Goal: Transaction & Acquisition: Book appointment/travel/reservation

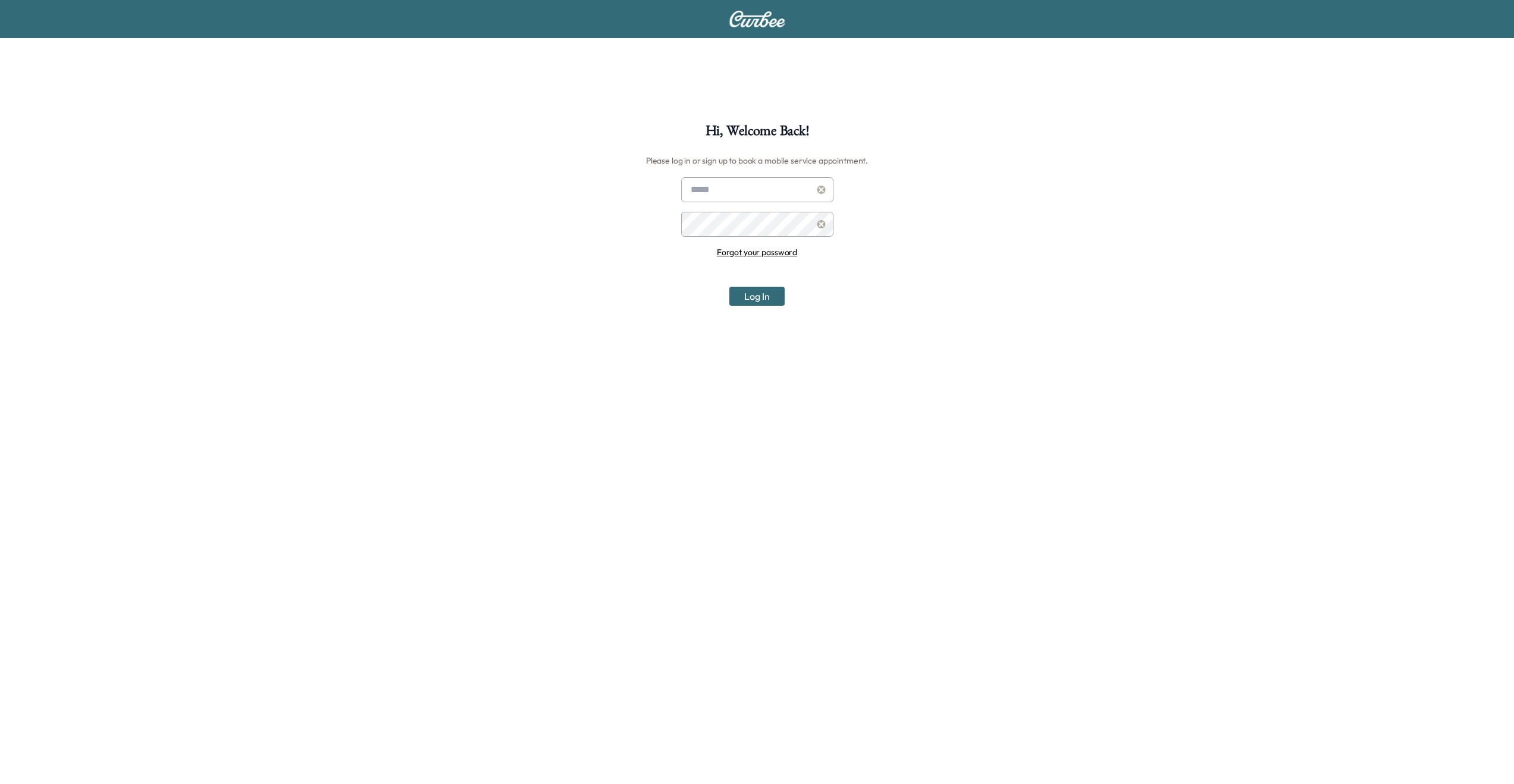
type input "**********"
click at [768, 296] on button "Log In" at bounding box center [757, 296] width 56 height 19
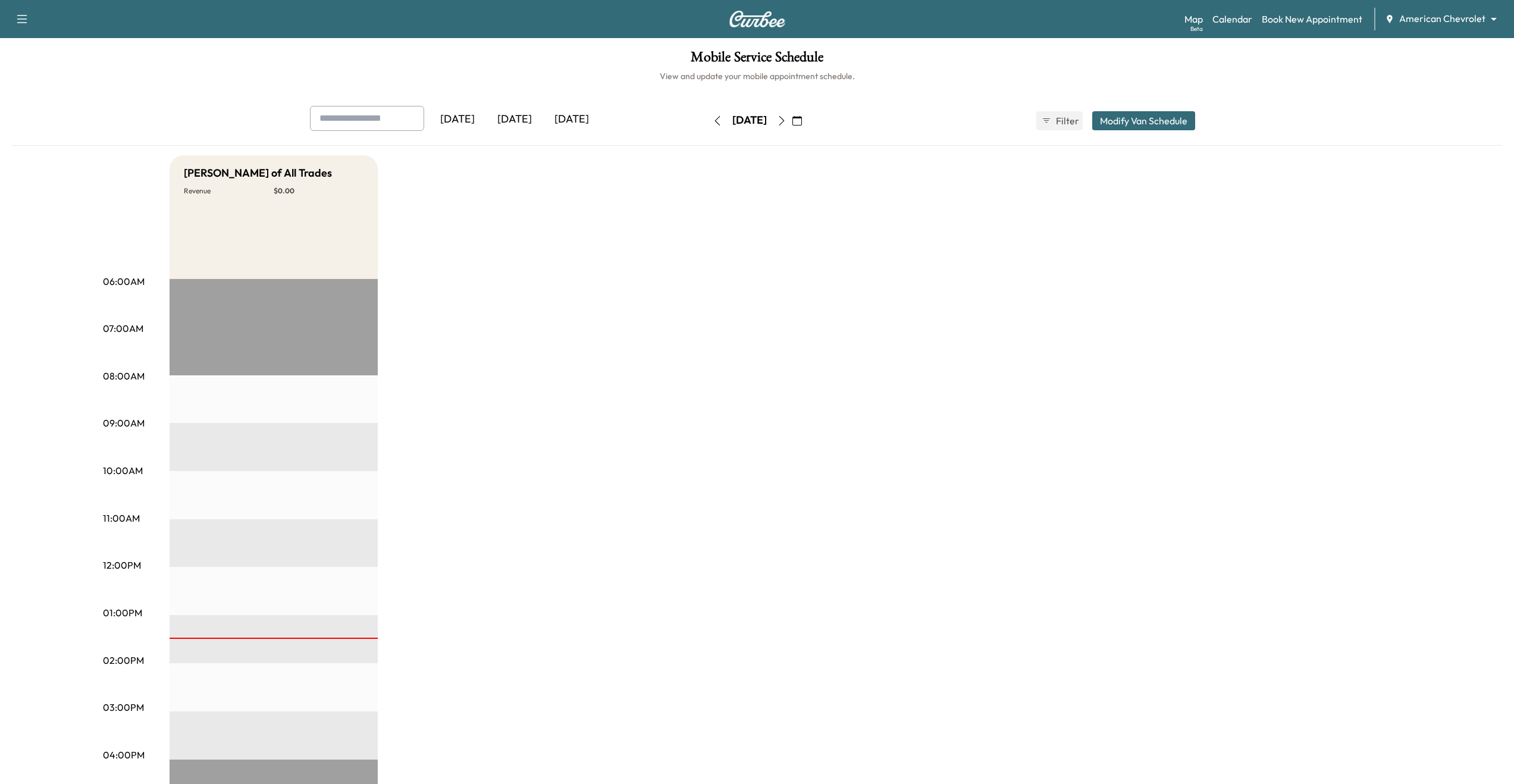
click at [1450, 13] on body "Support Log Out Map Beta Calendar Book New Appointment American Chevrolet *****…" at bounding box center [757, 392] width 1514 height 784
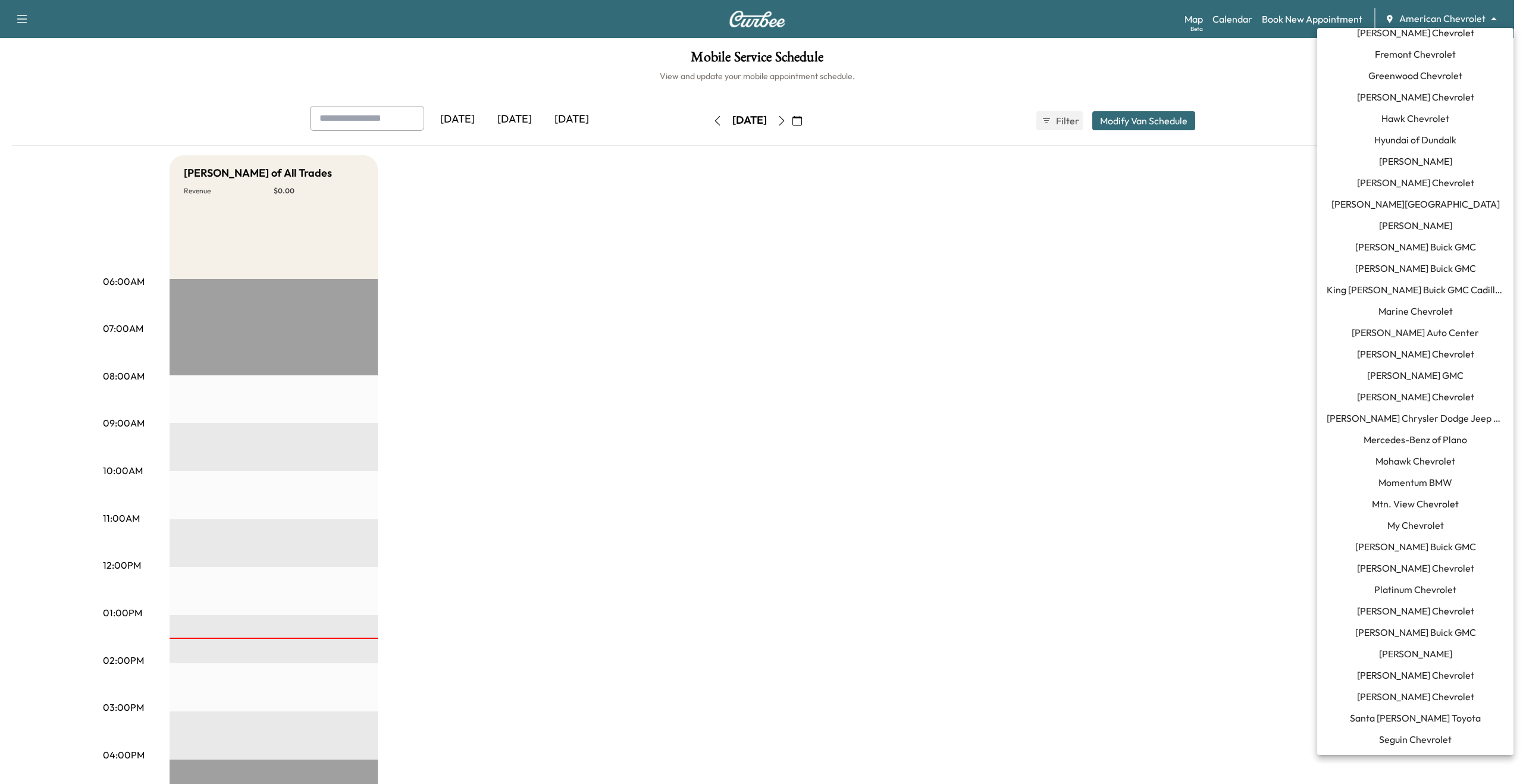
scroll to position [488, 0]
click at [1417, 350] on span "[PERSON_NAME] Chevrolet" at bounding box center [1415, 347] width 117 height 14
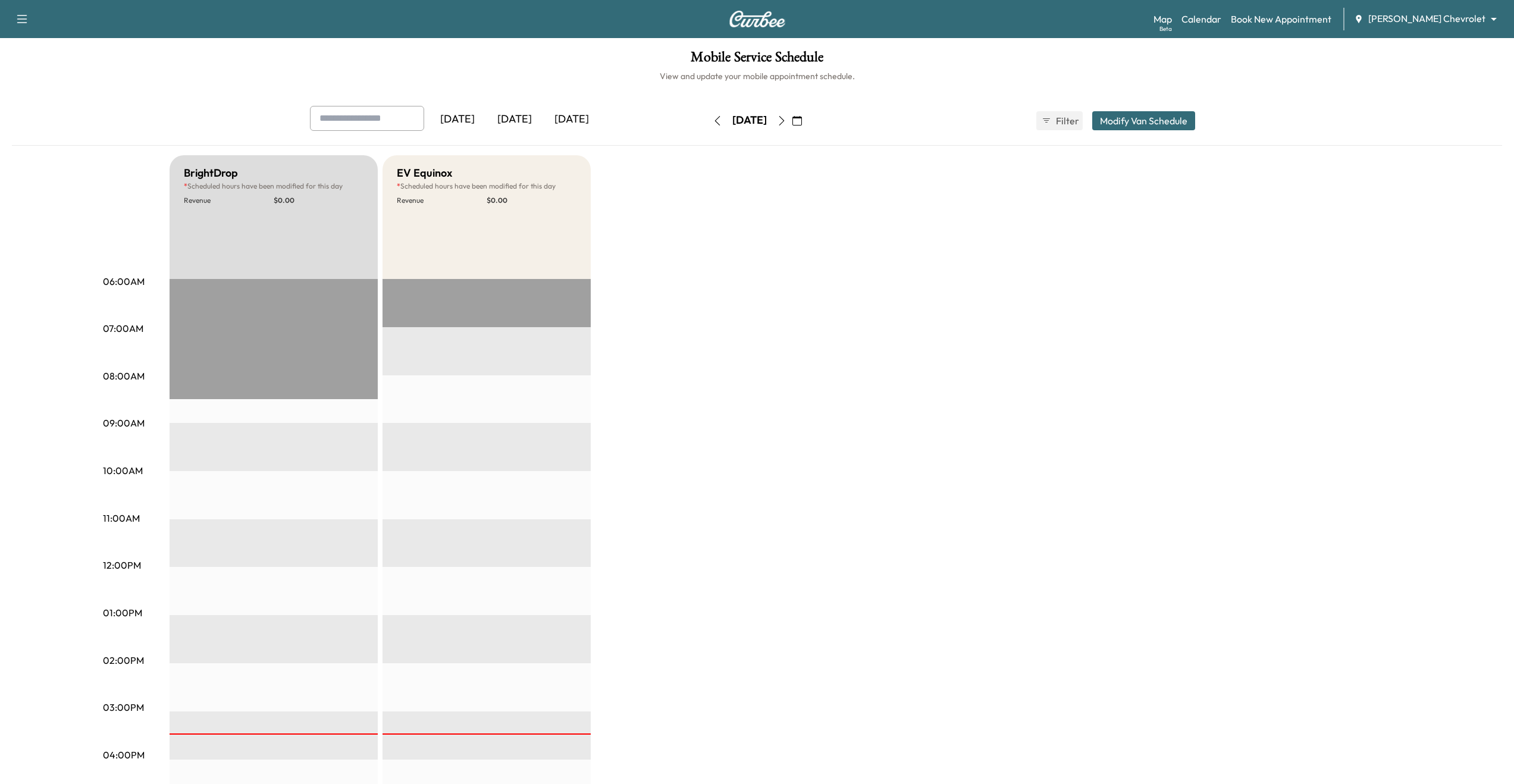
click at [787, 123] on icon "button" at bounding box center [782, 121] width 10 height 10
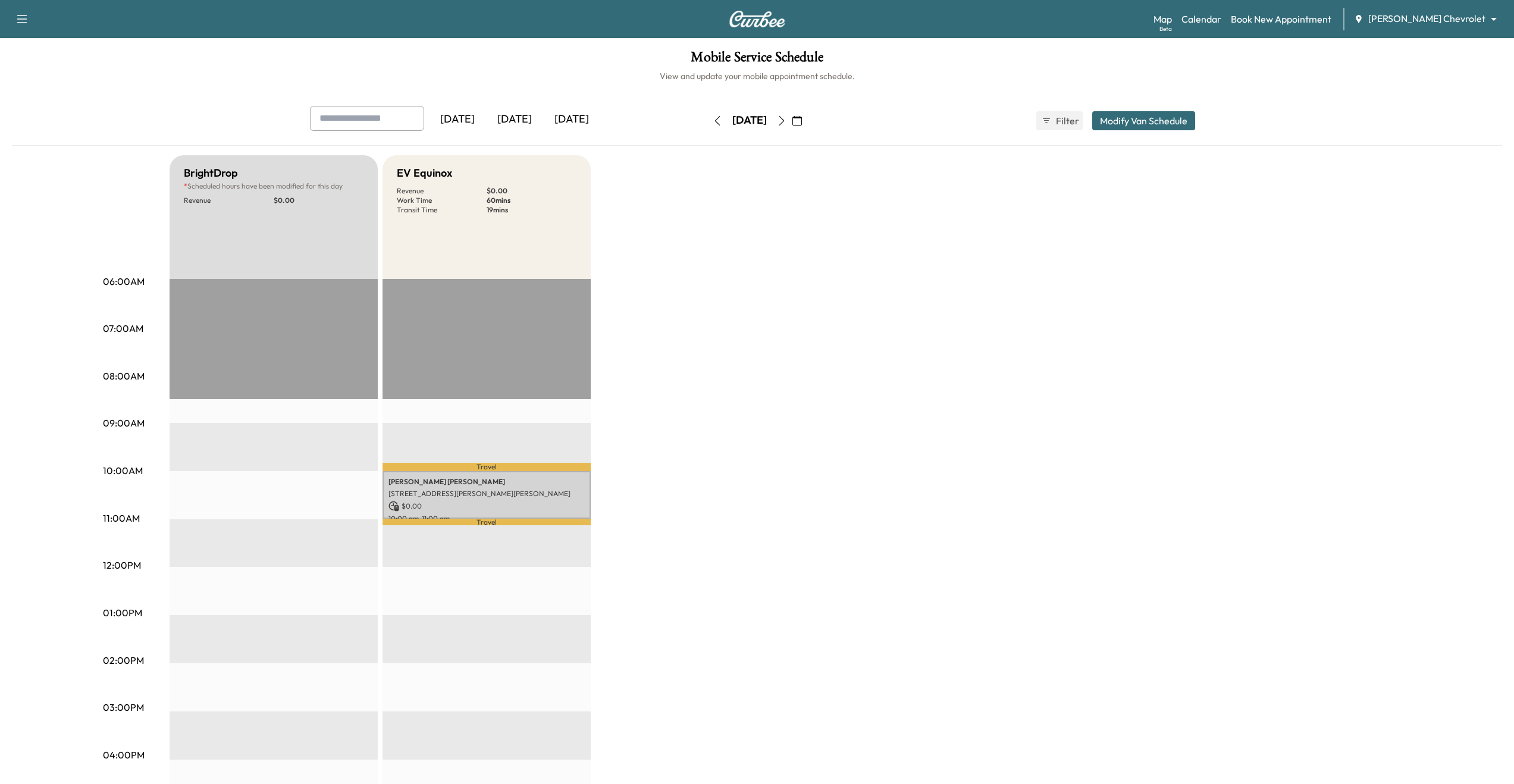
click at [787, 124] on icon "button" at bounding box center [782, 121] width 10 height 10
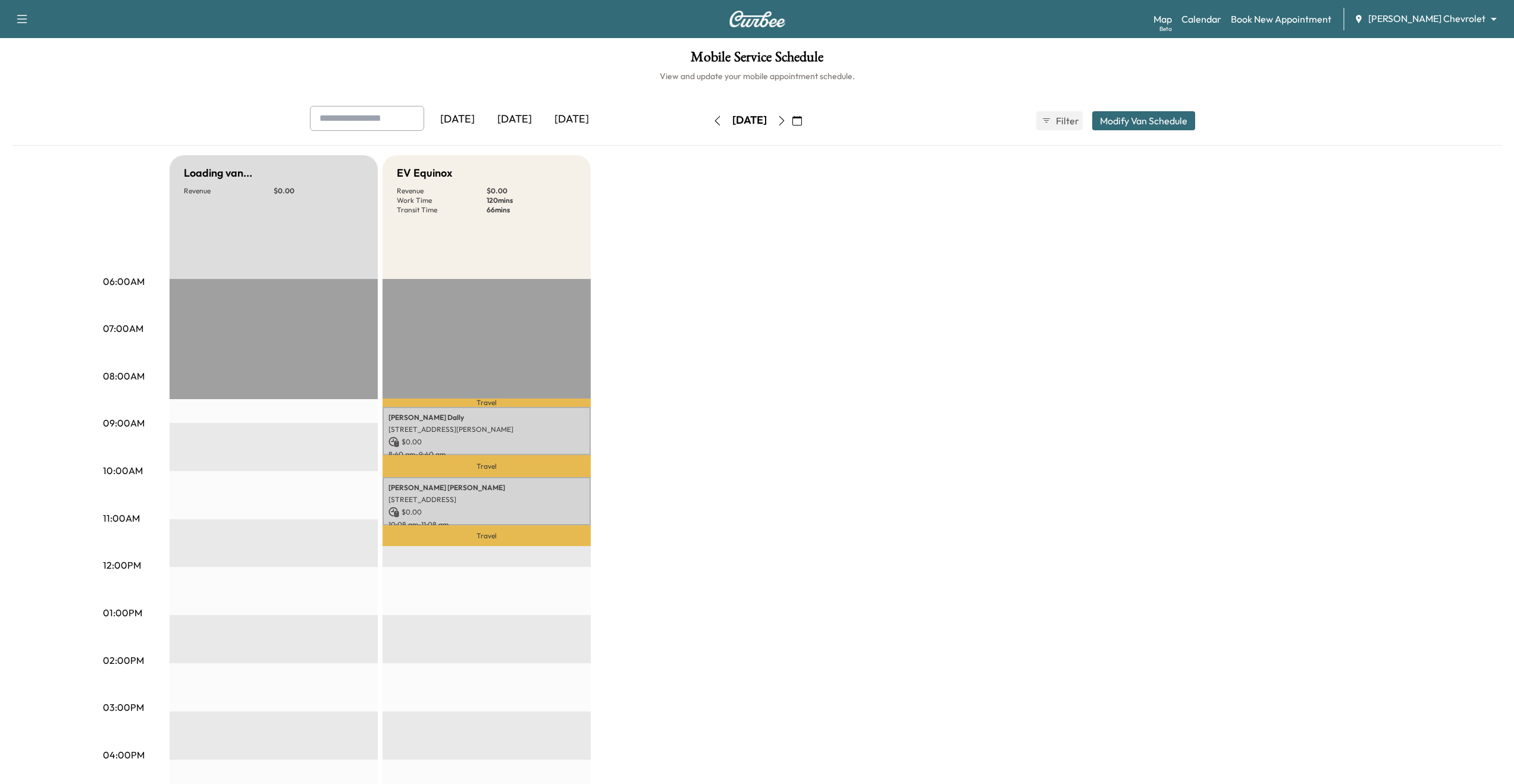
click at [807, 124] on button "button" at bounding box center [797, 121] width 21 height 19
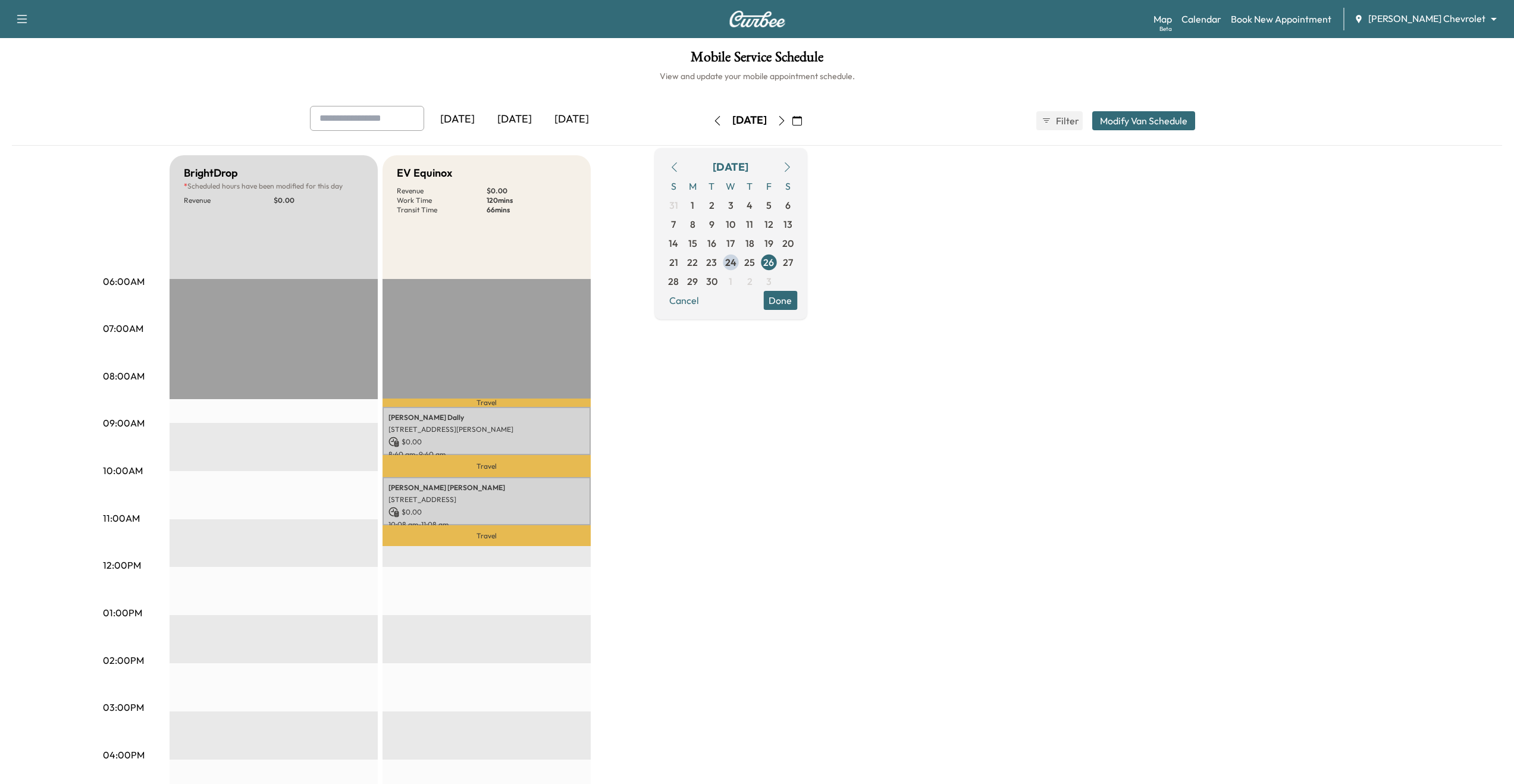
click at [790, 165] on icon "button" at bounding box center [787, 167] width 5 height 10
click at [702, 223] on span "6" at bounding box center [693, 224] width 19 height 19
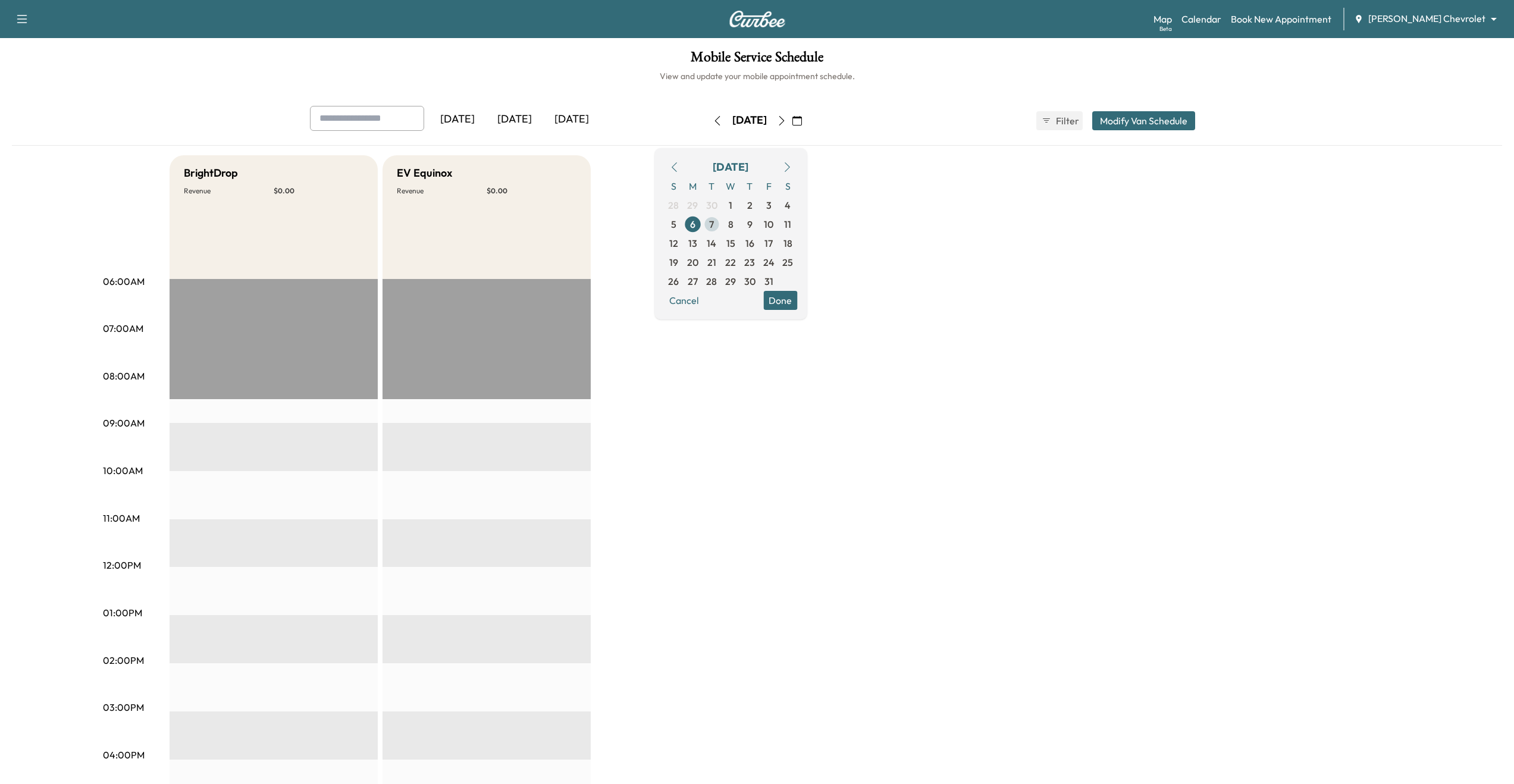
click at [714, 223] on span "7" at bounding box center [711, 224] width 5 height 14
click at [733, 225] on span "8" at bounding box center [731, 224] width 5 height 14
click at [753, 227] on span "9" at bounding box center [750, 224] width 5 height 14
click at [778, 221] on span "10" at bounding box center [769, 224] width 19 height 19
click at [773, 241] on span "17" at bounding box center [768, 243] width 8 height 14
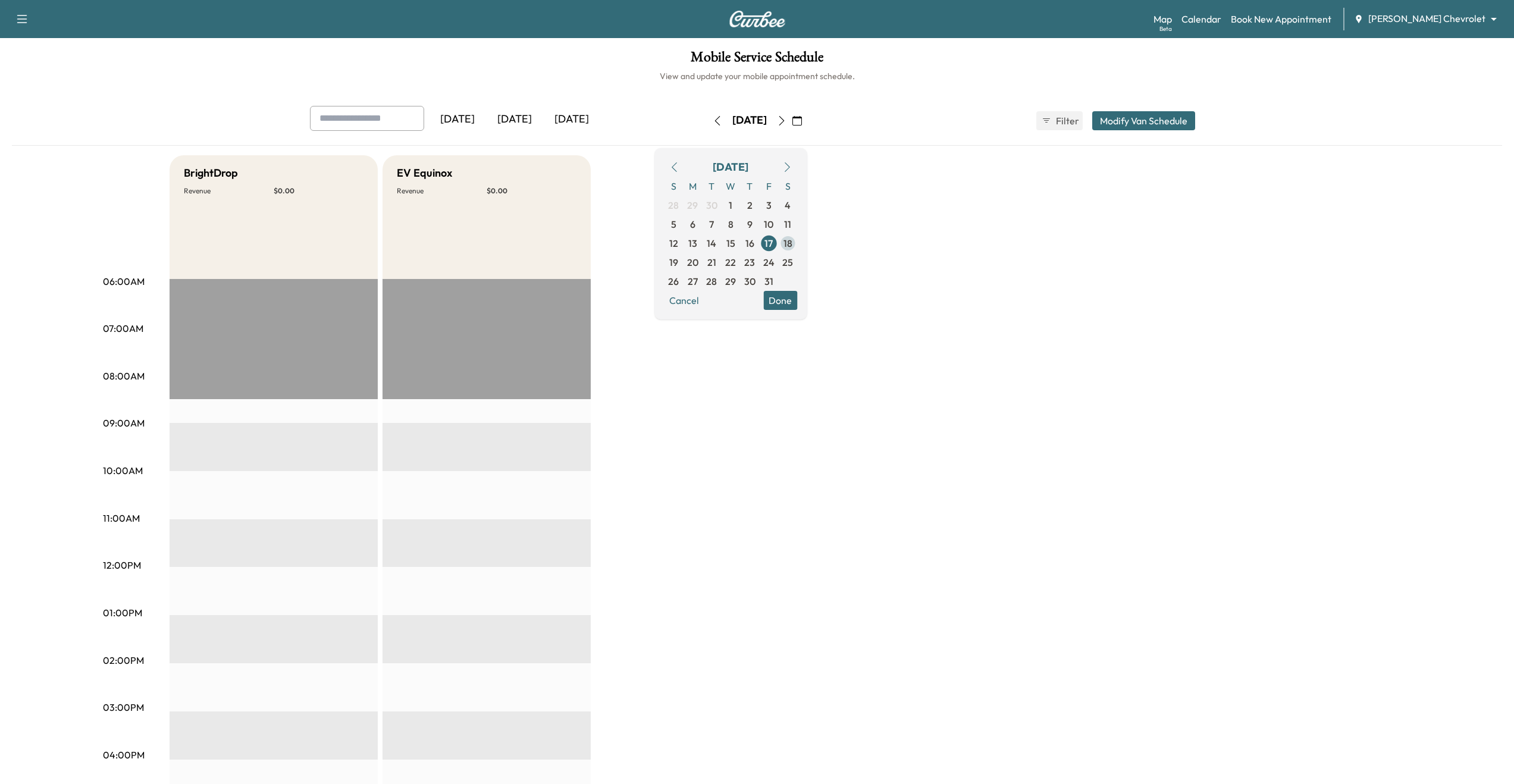
click at [792, 245] on span "18" at bounding box center [787, 243] width 9 height 14
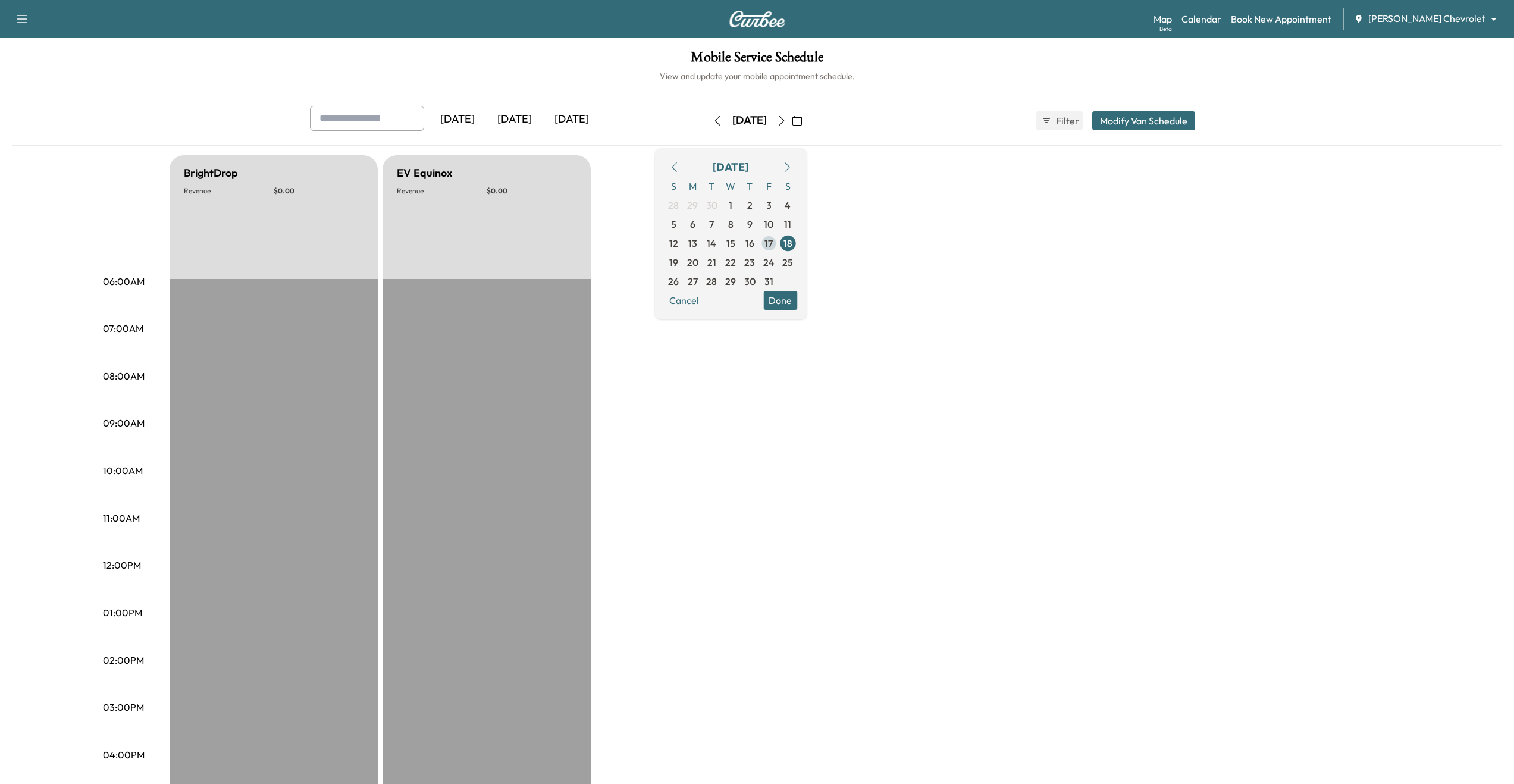
click at [778, 251] on span "17" at bounding box center [769, 243] width 19 height 19
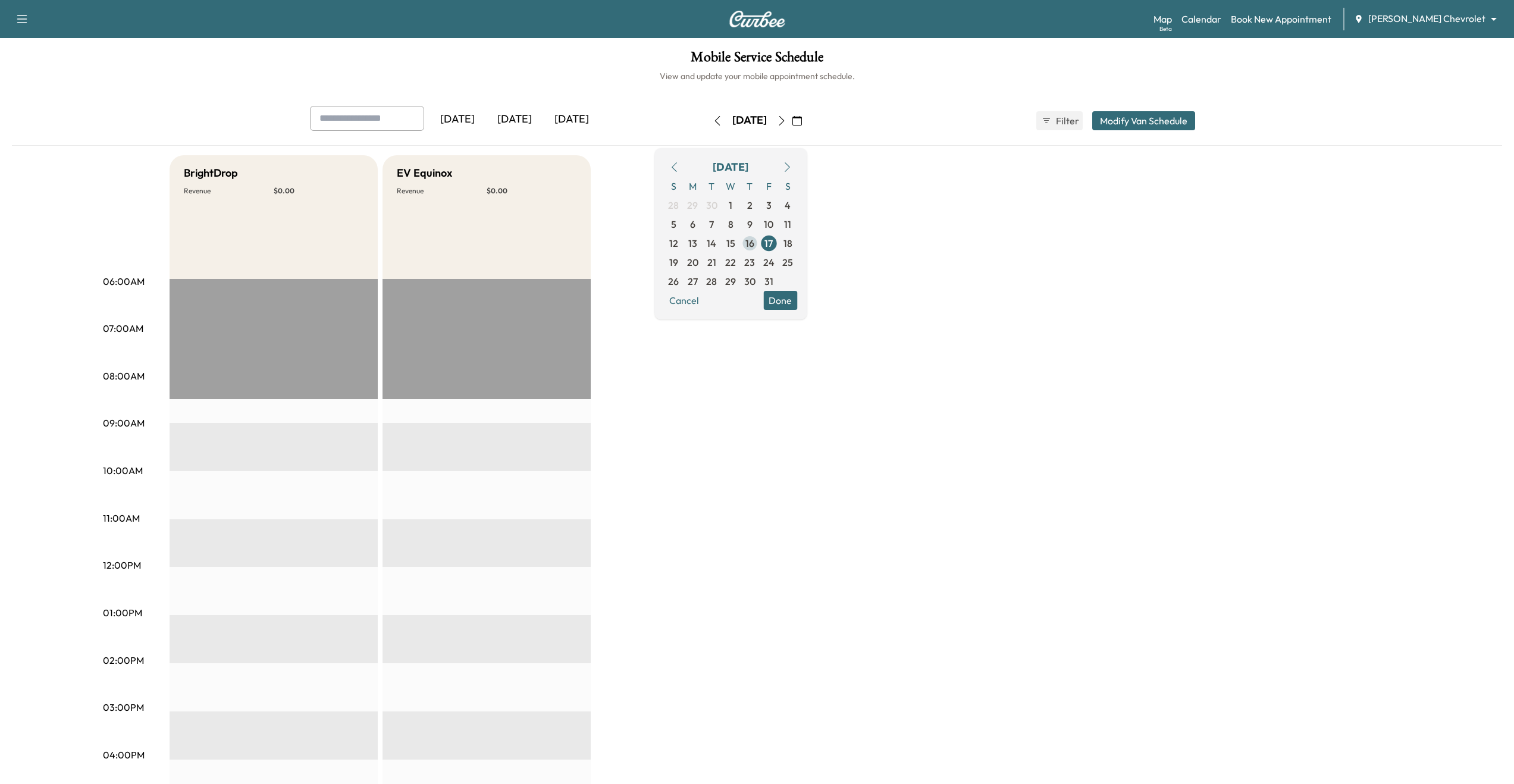
click at [759, 243] on span "16" at bounding box center [750, 243] width 19 height 19
click at [696, 225] on span "6" at bounding box center [693, 224] width 5 height 14
click at [859, 485] on div "BrightDrop Revenue $ 0.00 EST Start EV Equinox Revenue $ 0.00 EST Start" at bounding box center [790, 602] width 1242 height 892
click at [797, 300] on button "Done" at bounding box center [780, 300] width 34 height 19
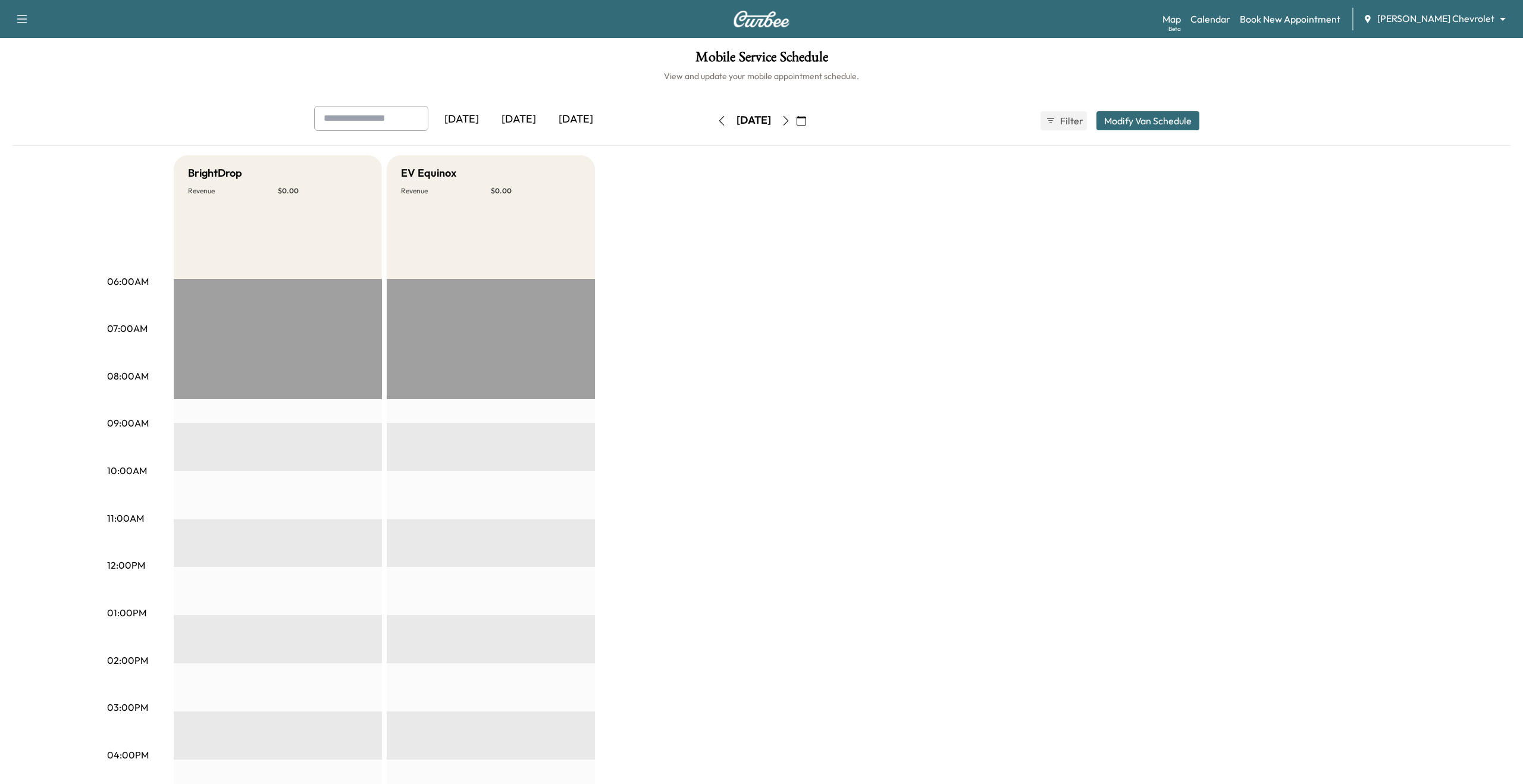
click at [1431, 13] on body "Support Log Out Map Beta Calendar Book New Appointment [PERSON_NAME] Chevrolet …" at bounding box center [762, 392] width 1523 height 784
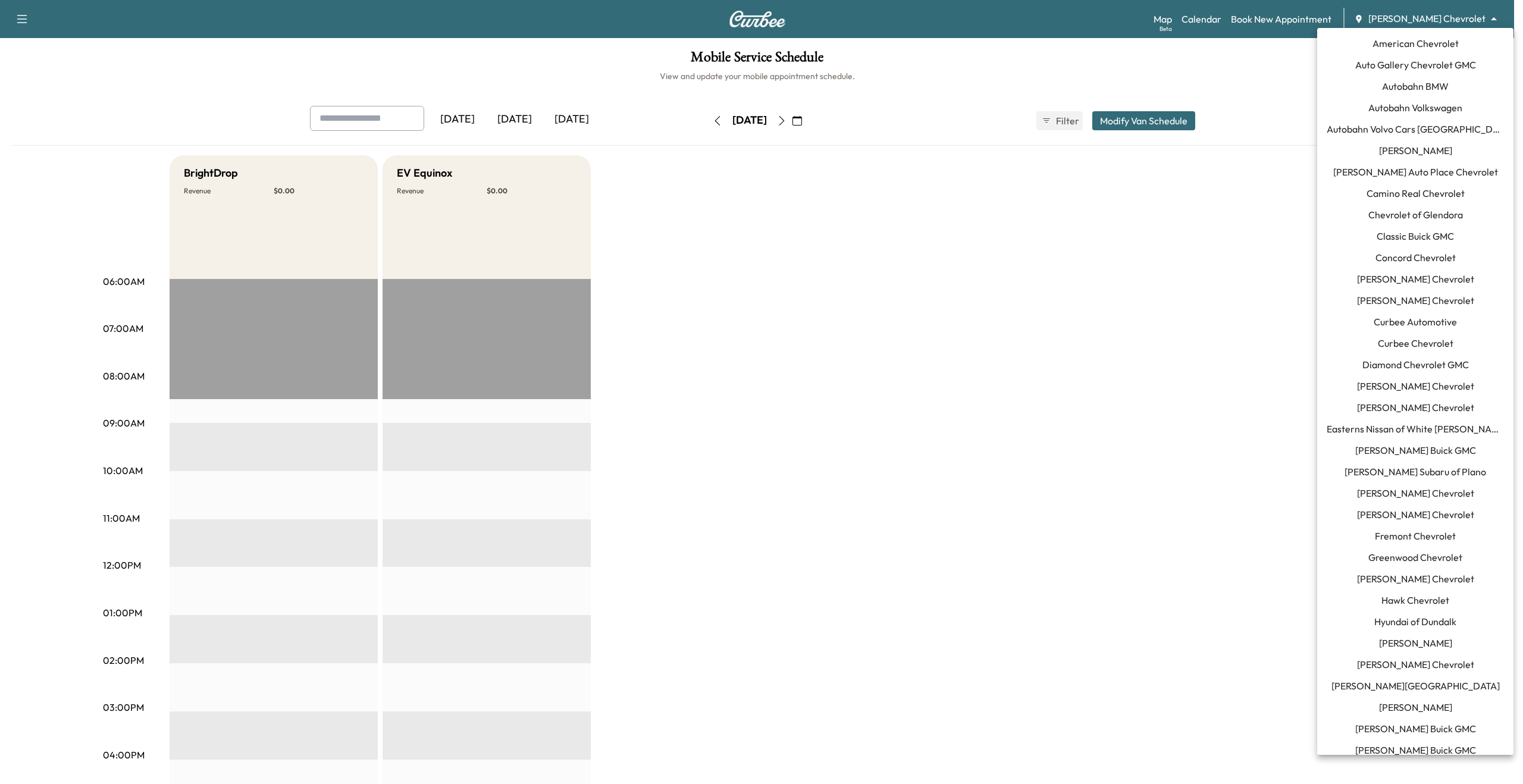
click at [1400, 299] on span "[PERSON_NAME] Chevrolet" at bounding box center [1415, 300] width 117 height 14
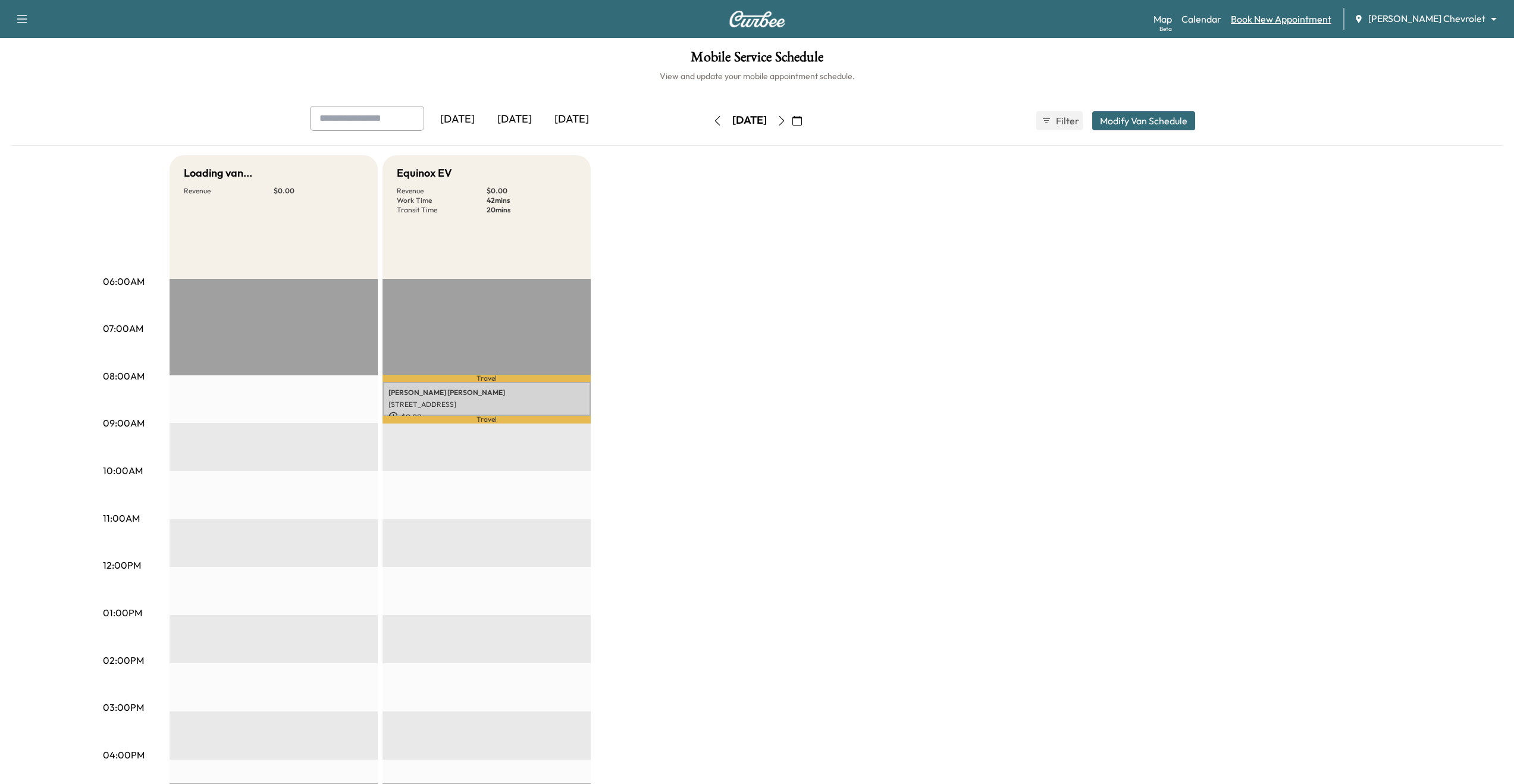
click at [1314, 21] on link "Book New Appointment" at bounding box center [1281, 19] width 101 height 14
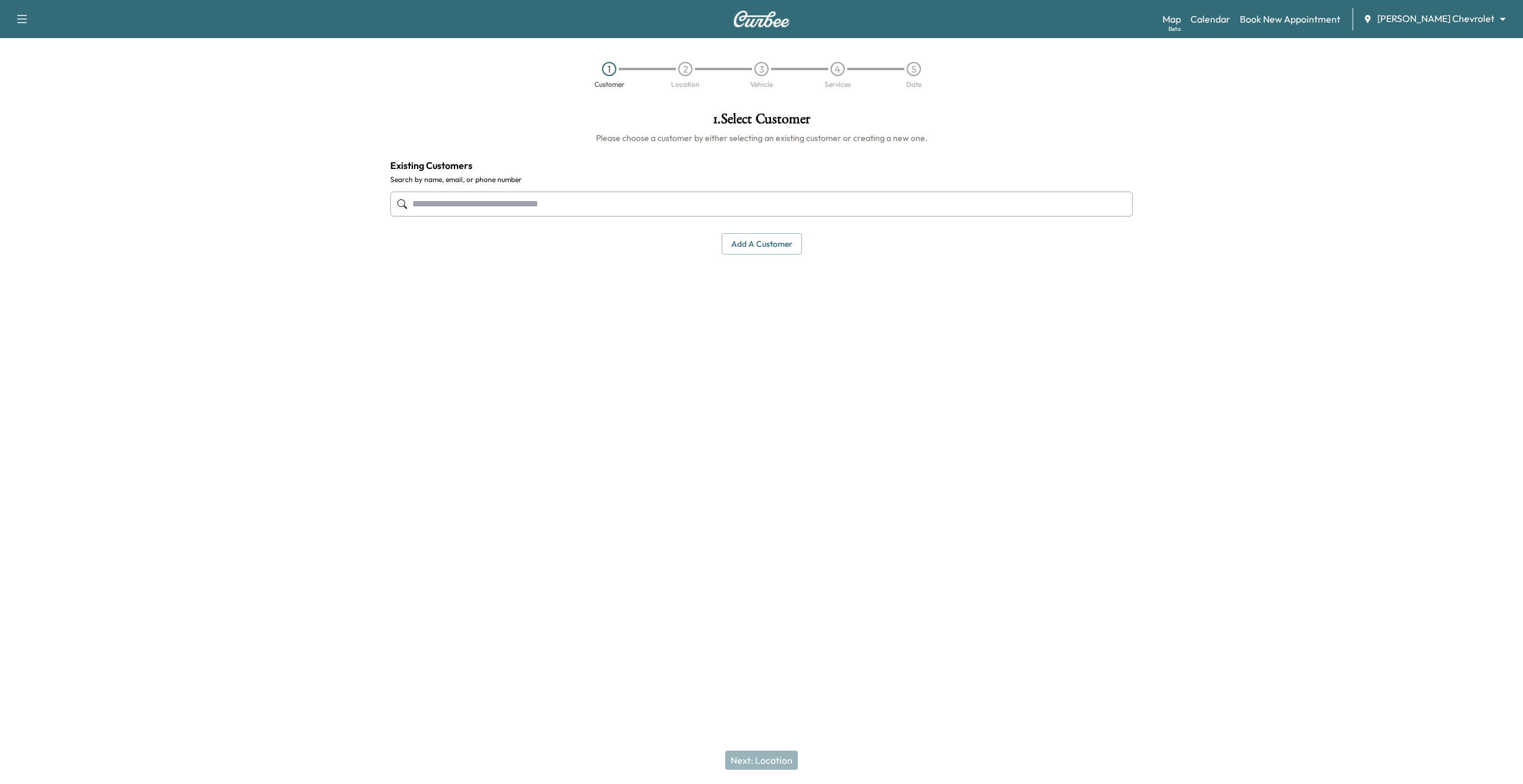
click at [652, 196] on input "text" at bounding box center [761, 204] width 742 height 25
click at [903, 304] on div "[PERSON_NAME] [PHONE_NUMBER] [PERSON_NAME][EMAIL_ADDRESS][DOMAIN_NAME] Edit Sel…" at bounding box center [762, 285] width 722 height 93
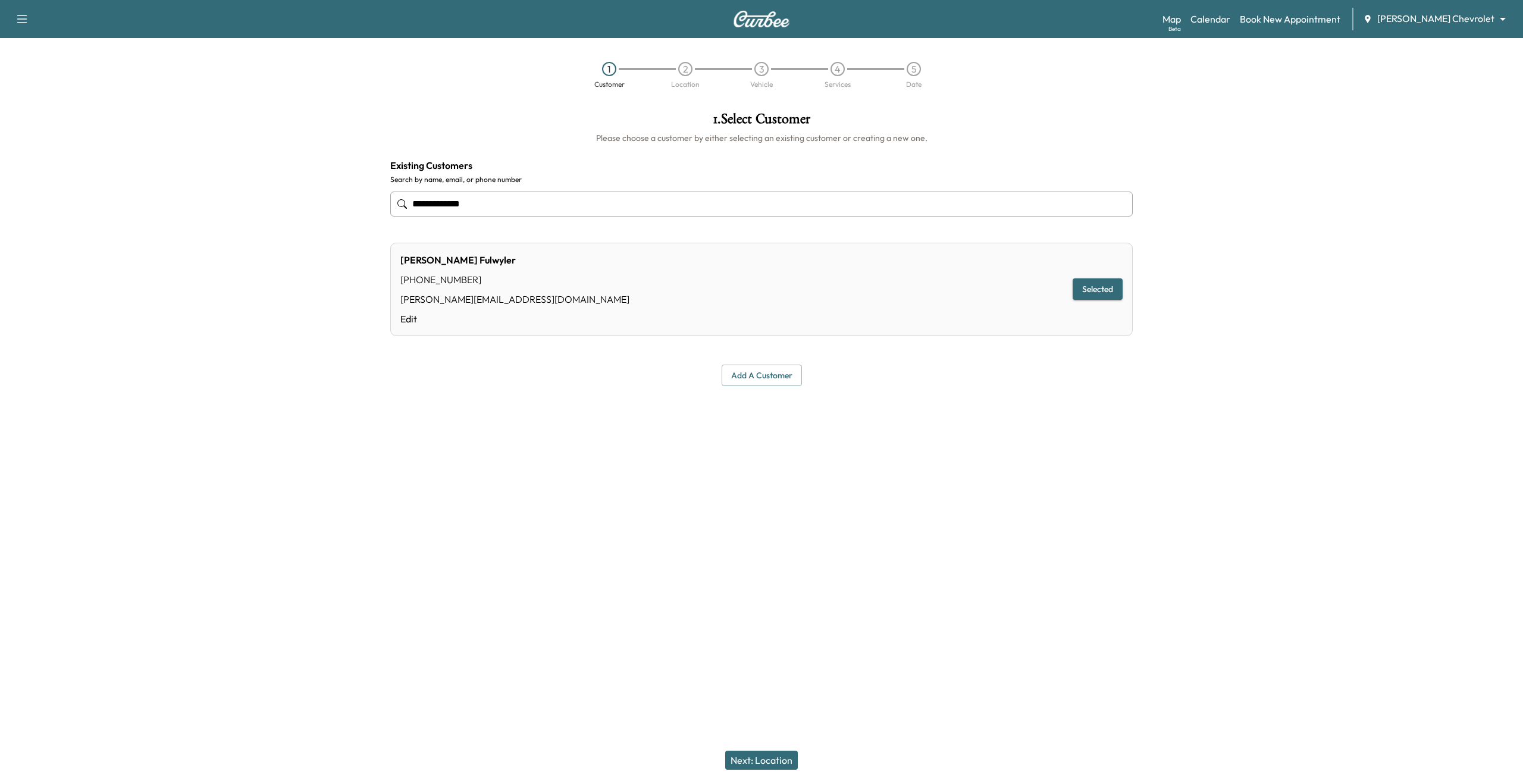
type input "**********"
click at [760, 768] on button "Next: Location" at bounding box center [762, 760] width 73 height 19
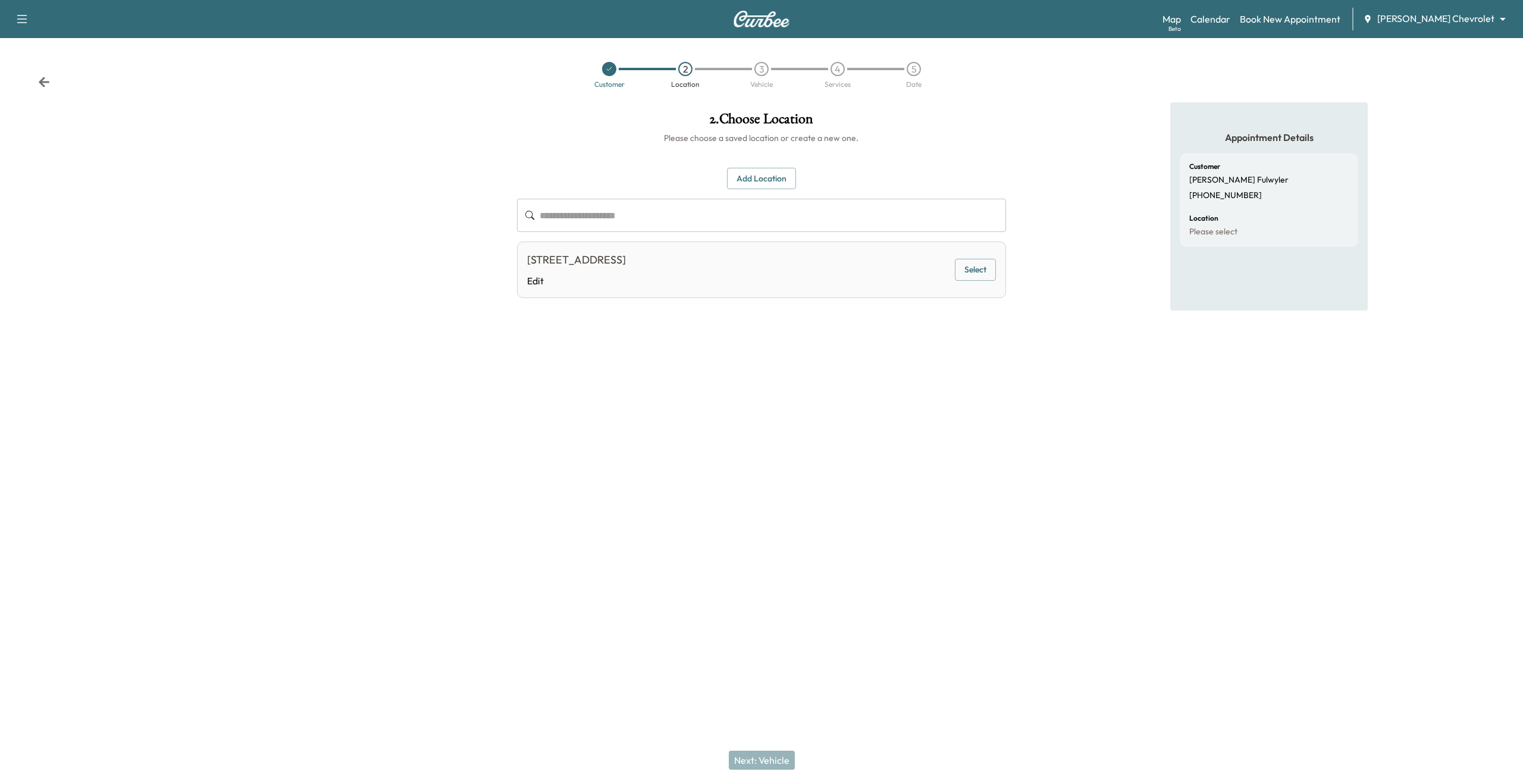
click at [968, 252] on div "[STREET_ADDRESS] Edit Select" at bounding box center [761, 269] width 489 height 56
click at [968, 273] on button "Select" at bounding box center [975, 270] width 41 height 22
click at [787, 763] on button "Next: Vehicle" at bounding box center [762, 760] width 66 height 19
click at [979, 278] on button "Select" at bounding box center [975, 273] width 41 height 22
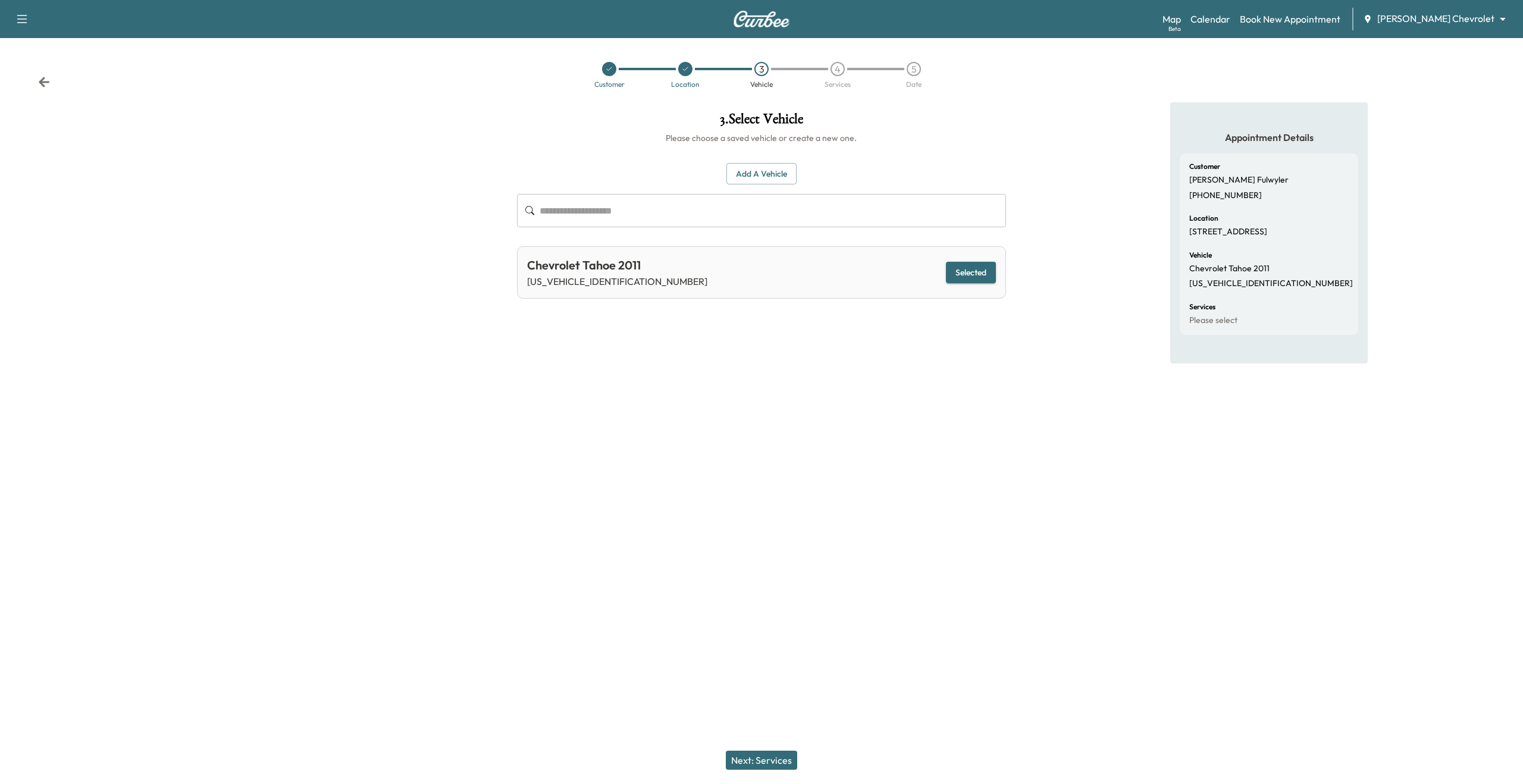
click at [754, 750] on div "Next: Services" at bounding box center [762, 760] width 1523 height 47
click at [761, 754] on button "Next: Services" at bounding box center [762, 760] width 71 height 19
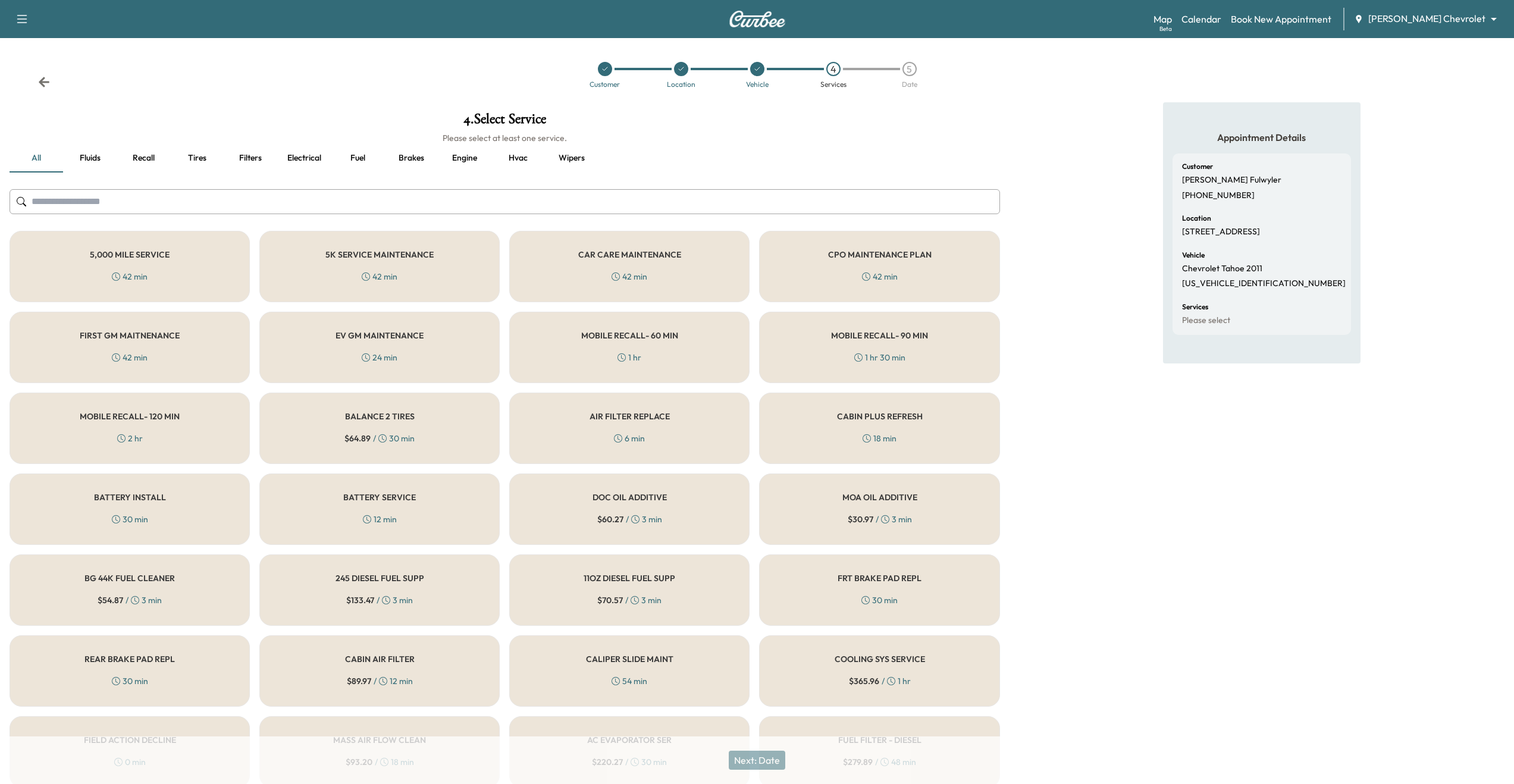
click at [67, 273] on div "5,000 MILE SERVICE 42 min" at bounding box center [130, 267] width 241 height 71
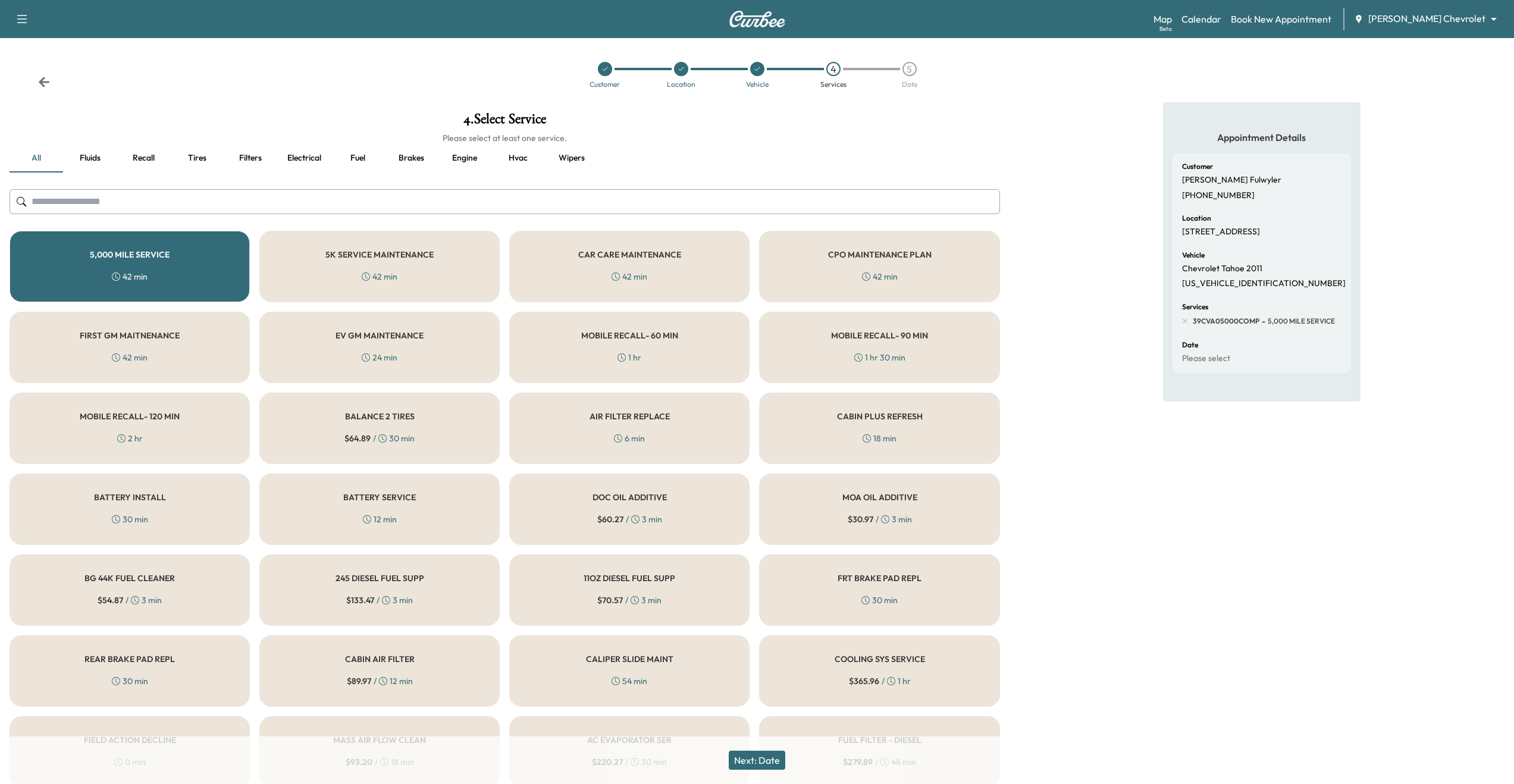
click at [755, 768] on button "Next: Date" at bounding box center [757, 760] width 56 height 19
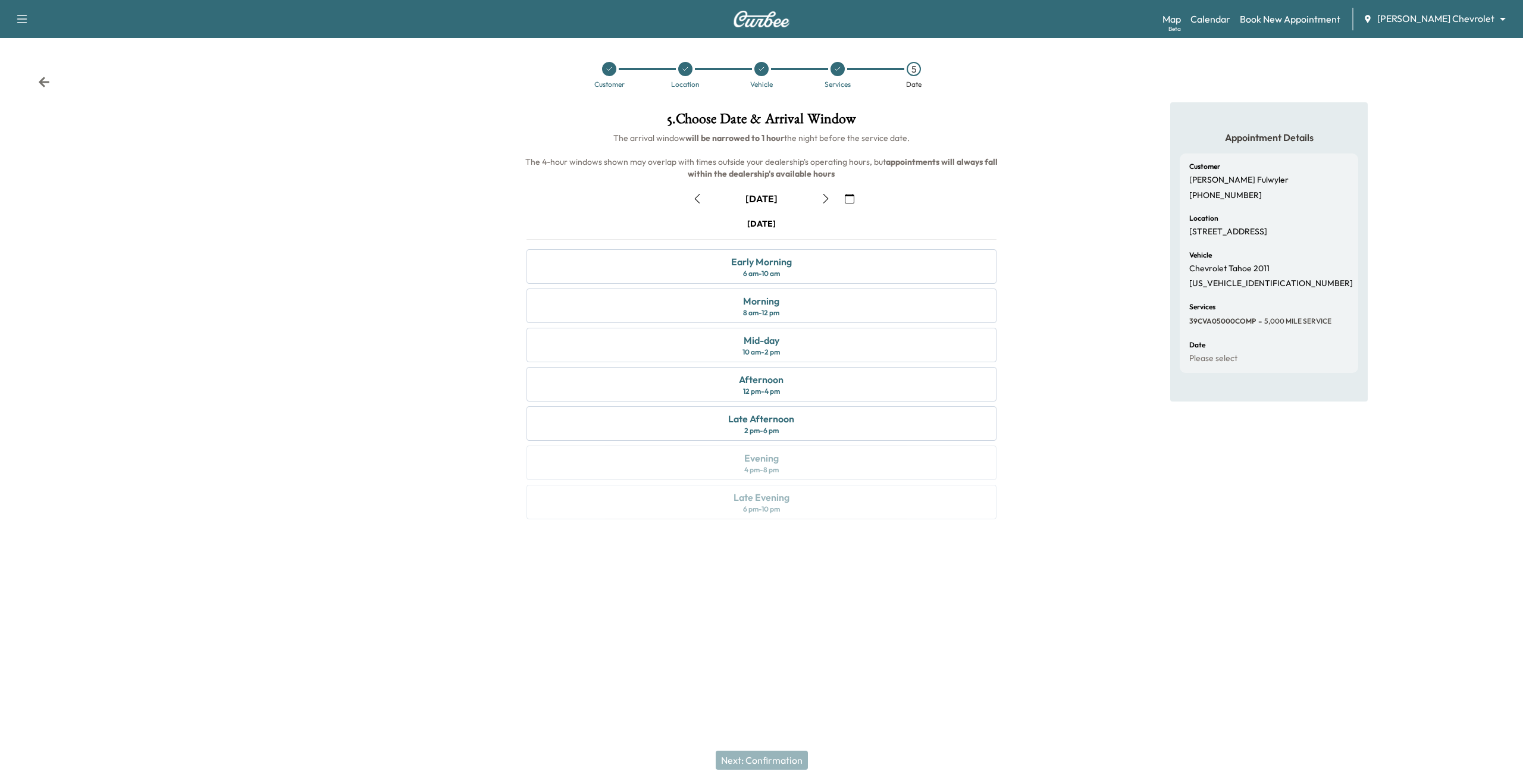
click at [851, 197] on icon "button" at bounding box center [850, 199] width 10 height 10
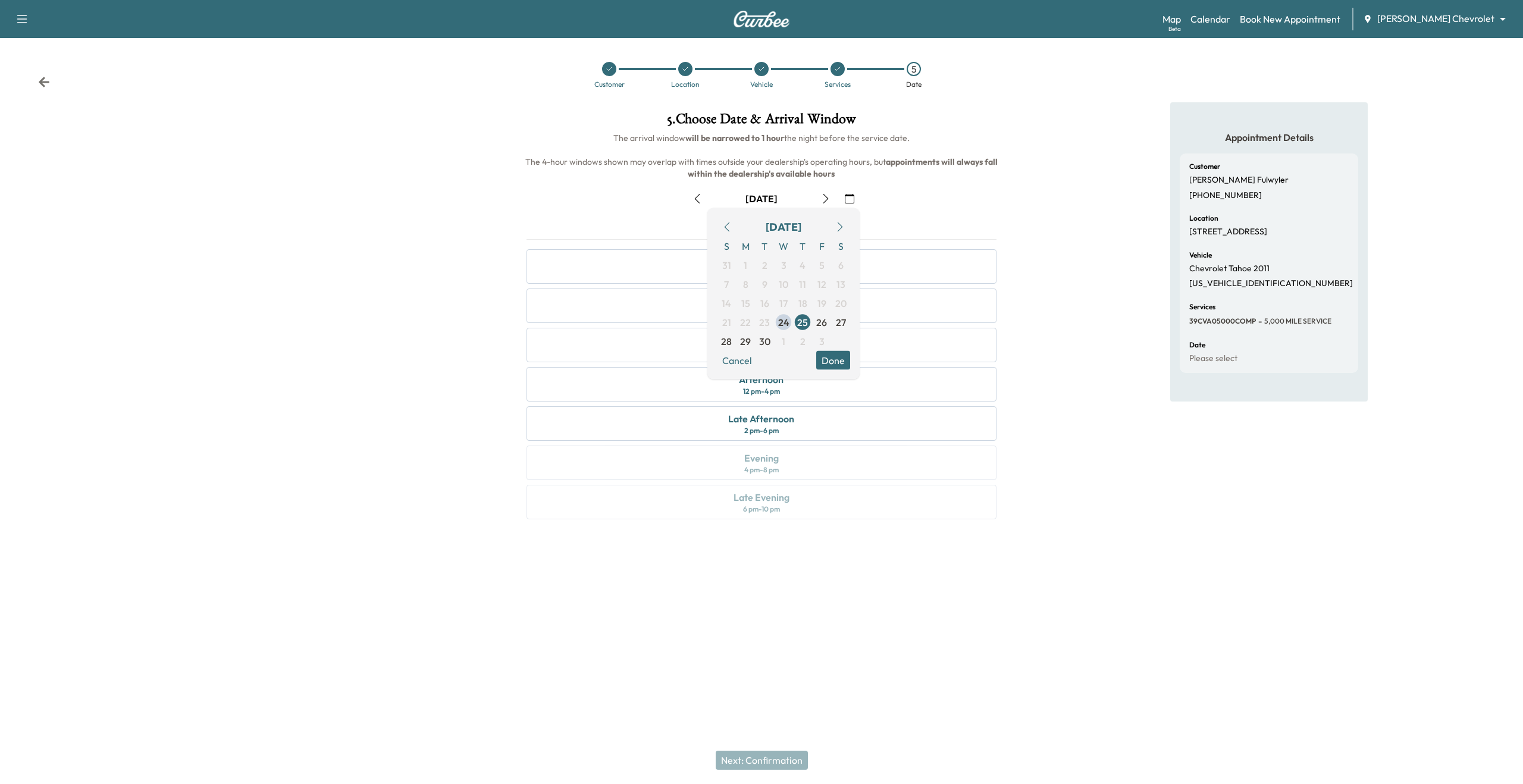
click at [845, 224] on button "button" at bounding box center [840, 228] width 21 height 19
click at [764, 308] on span "14" at bounding box center [765, 304] width 19 height 19
click at [837, 363] on button "Done" at bounding box center [833, 360] width 34 height 19
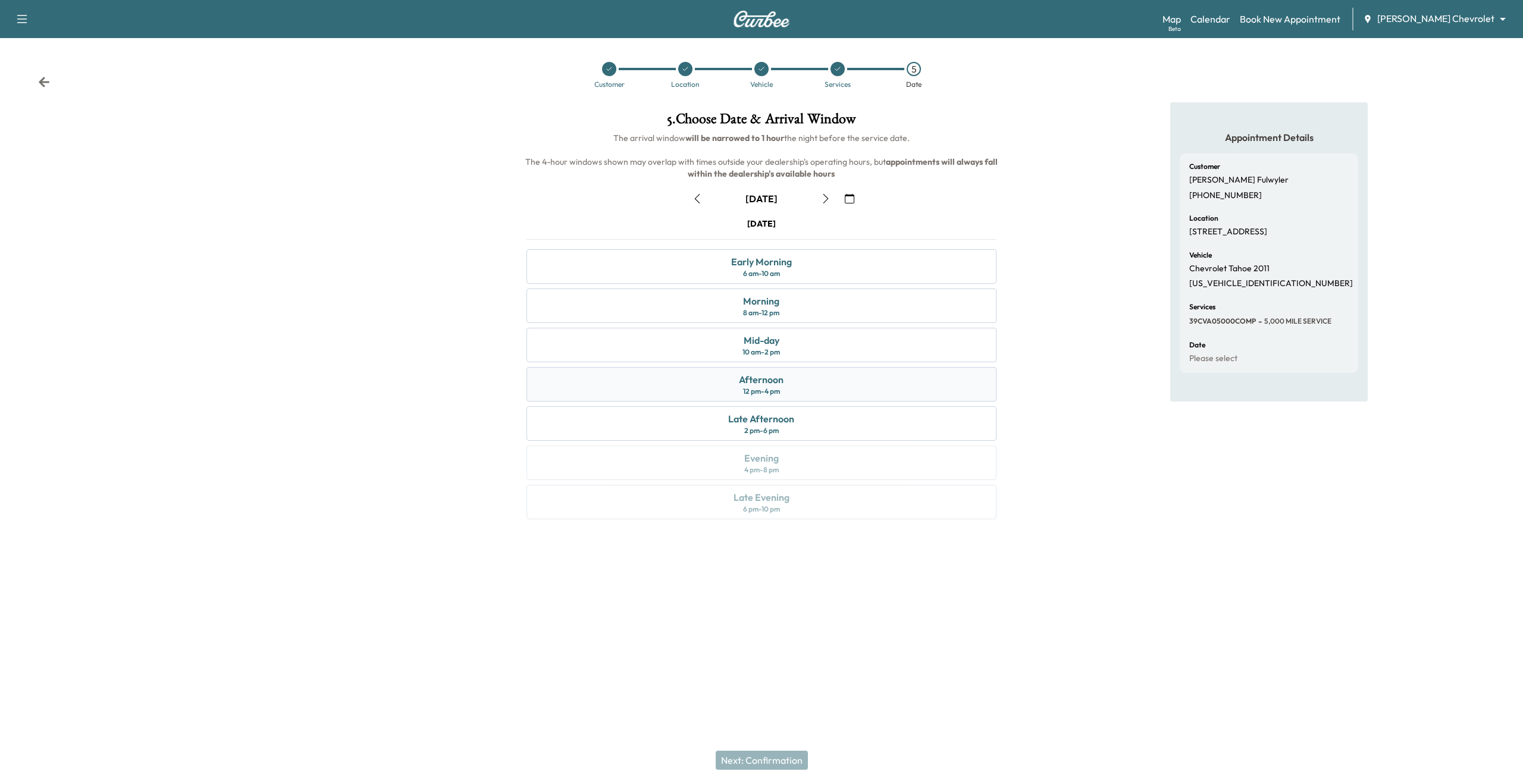
click at [809, 395] on div "Afternoon 12 pm - 4 pm" at bounding box center [761, 384] width 470 height 34
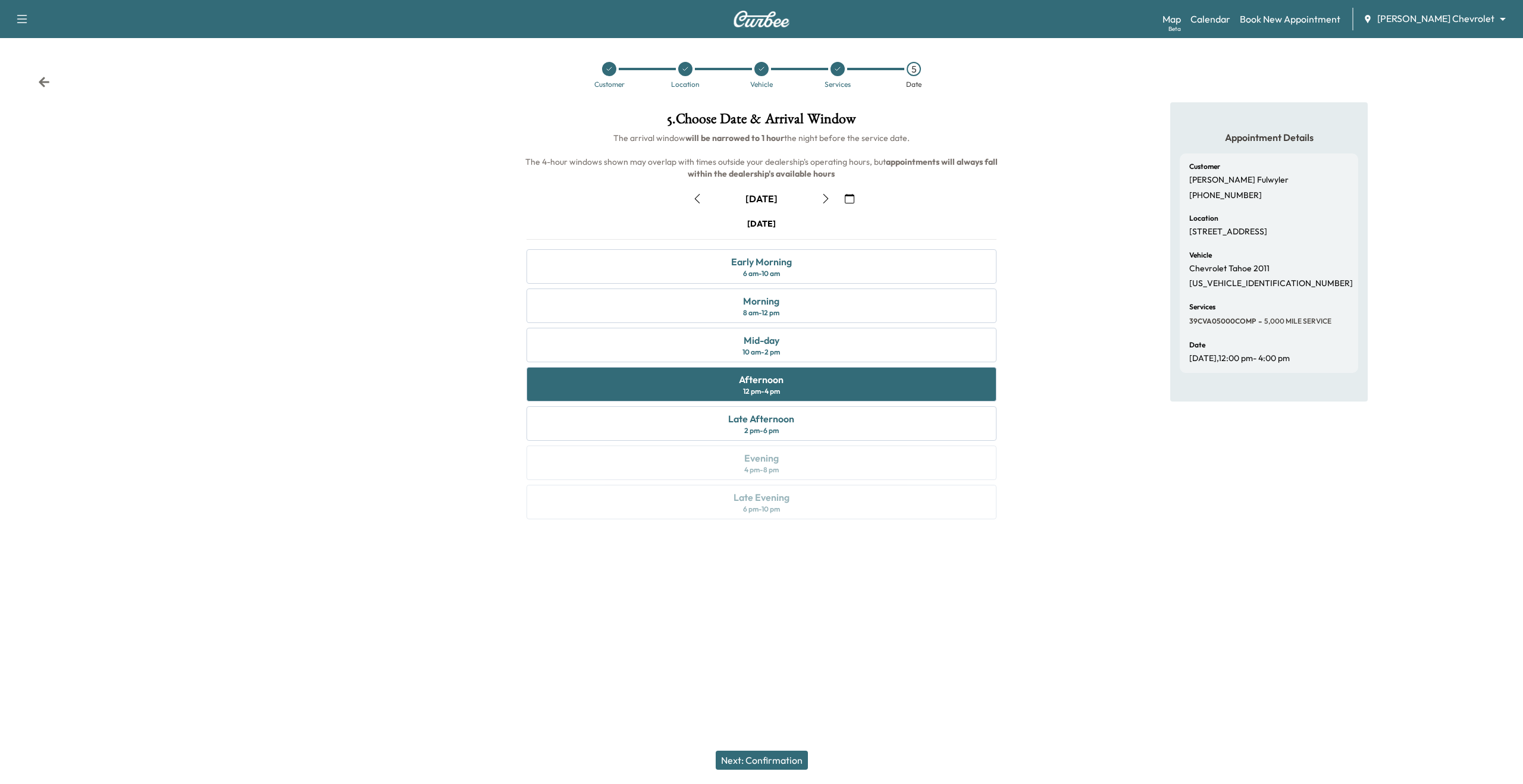
click at [790, 768] on button "Next: Confirmation" at bounding box center [762, 760] width 93 height 19
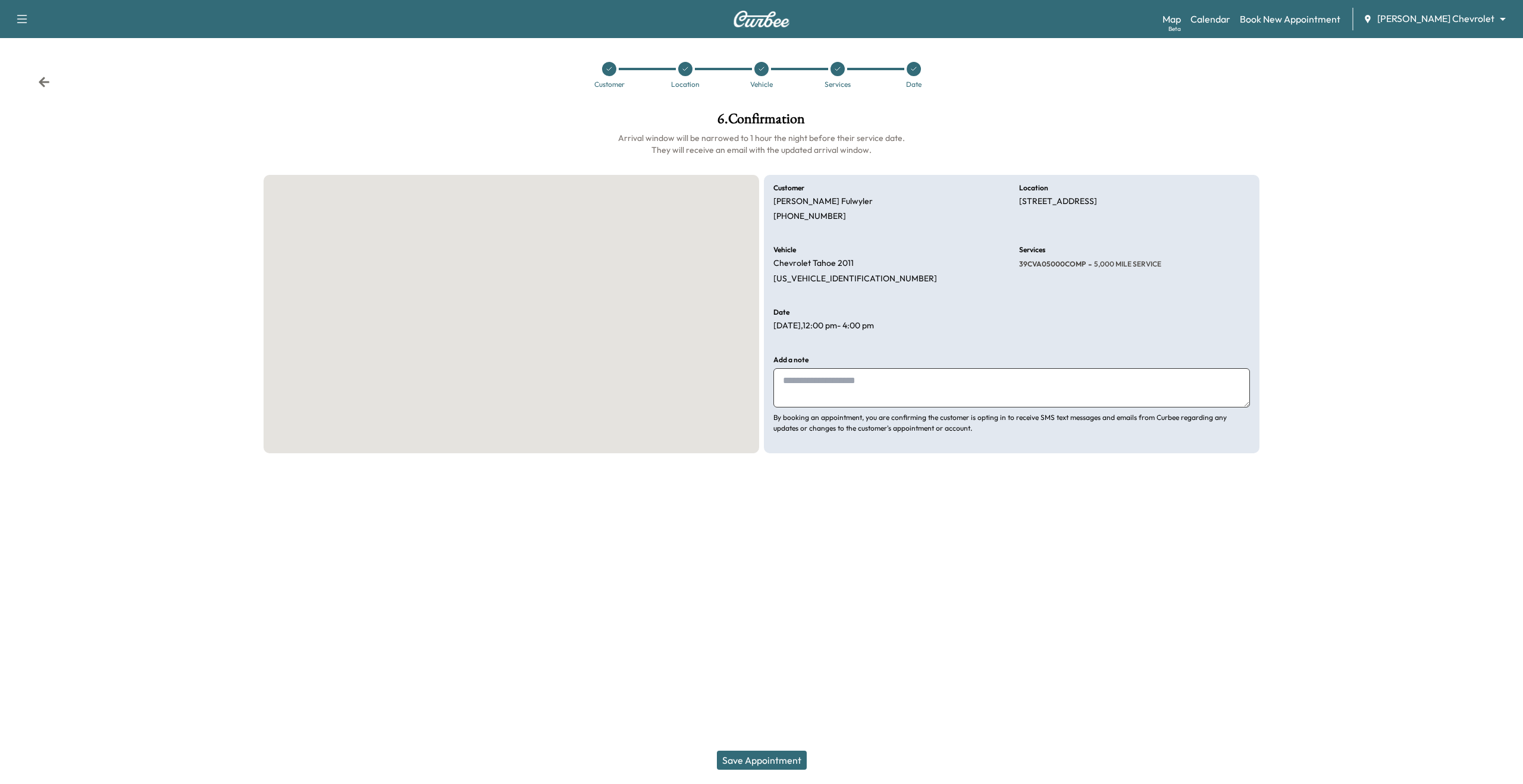
click at [791, 766] on button "Save Appointment" at bounding box center [762, 760] width 90 height 19
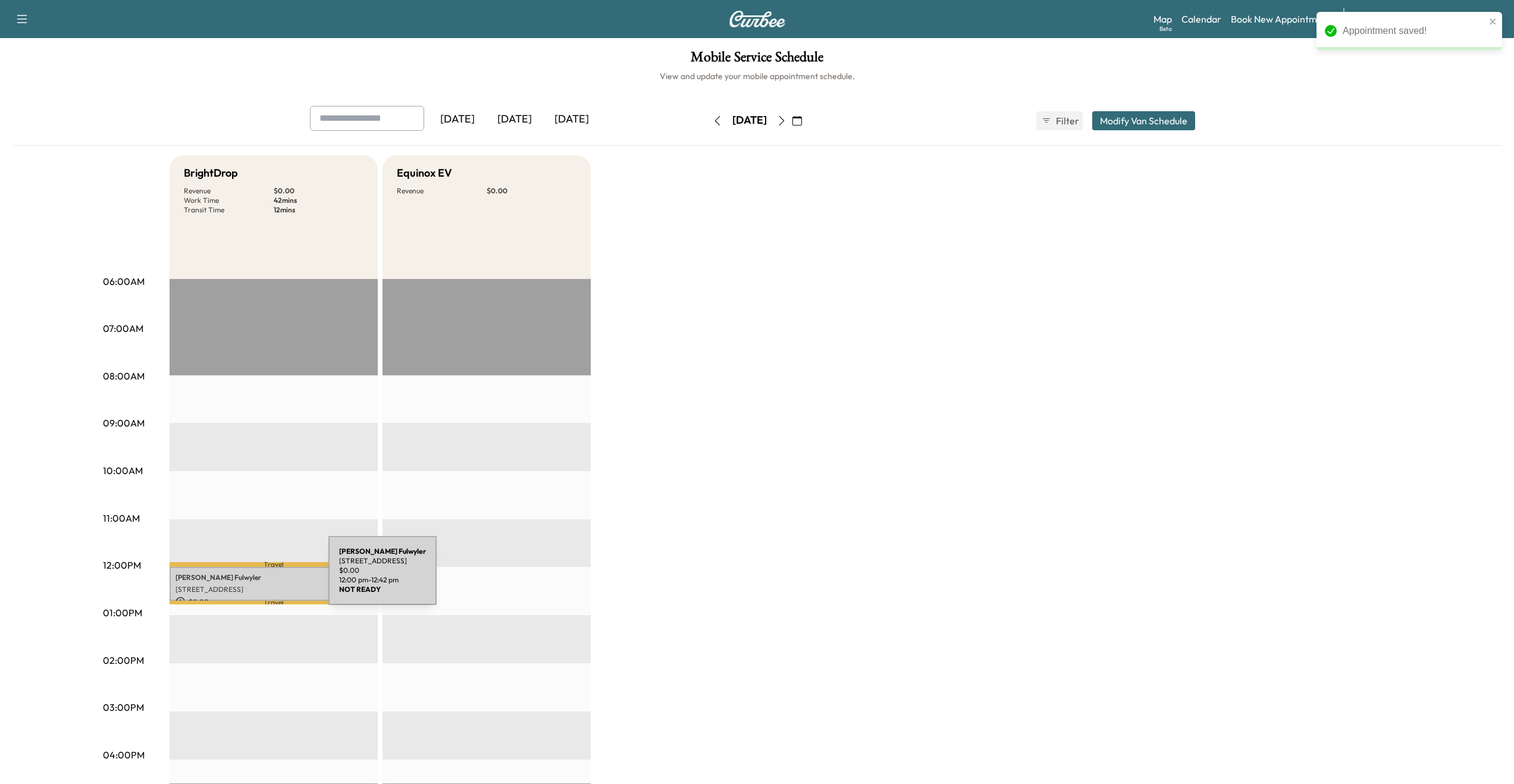
click at [239, 579] on p "[PERSON_NAME]" at bounding box center [273, 578] width 196 height 10
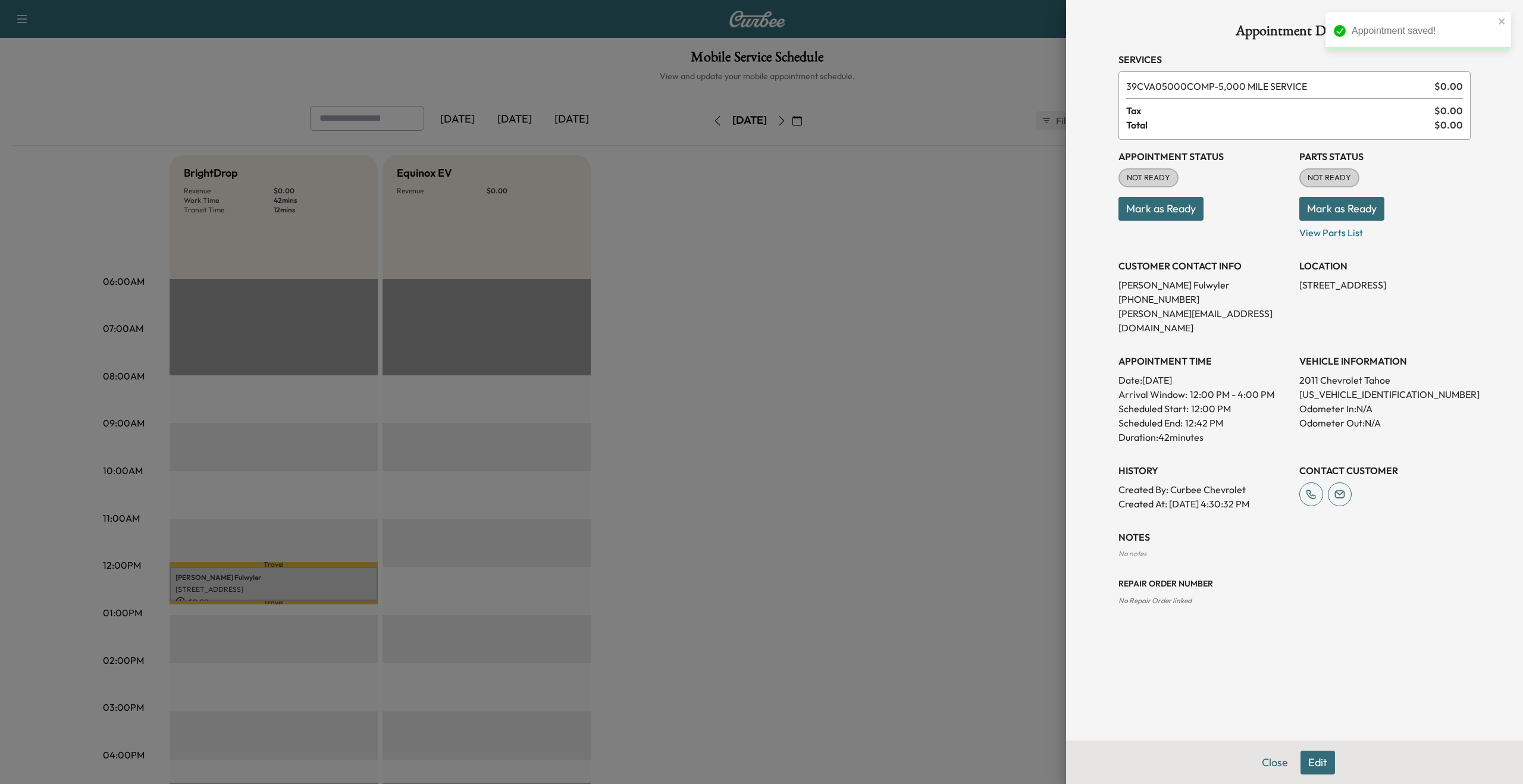
click at [1317, 759] on button "Edit" at bounding box center [1318, 762] width 34 height 24
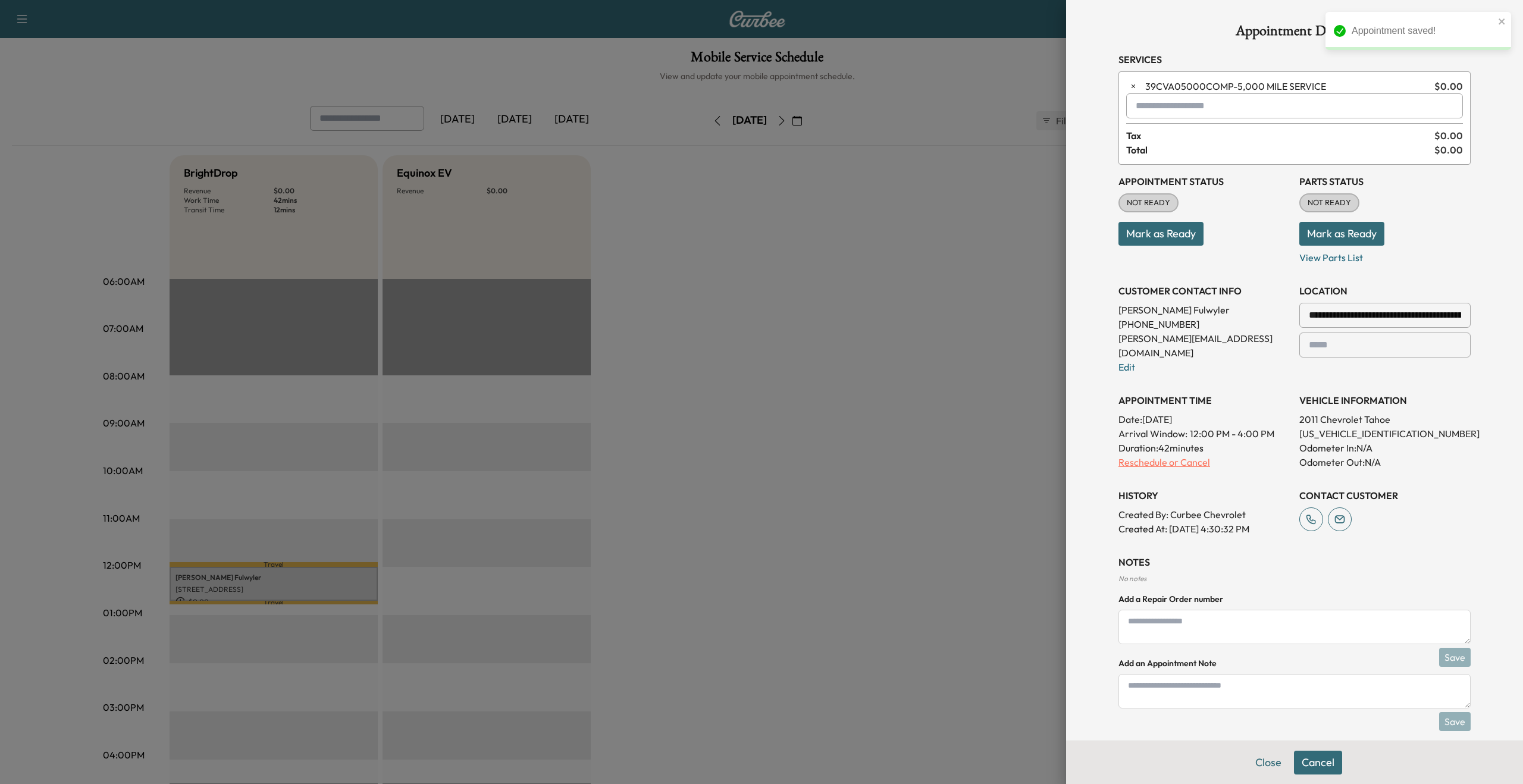
click at [1180, 455] on p "Reschedule or Cancel" at bounding box center [1204, 462] width 171 height 14
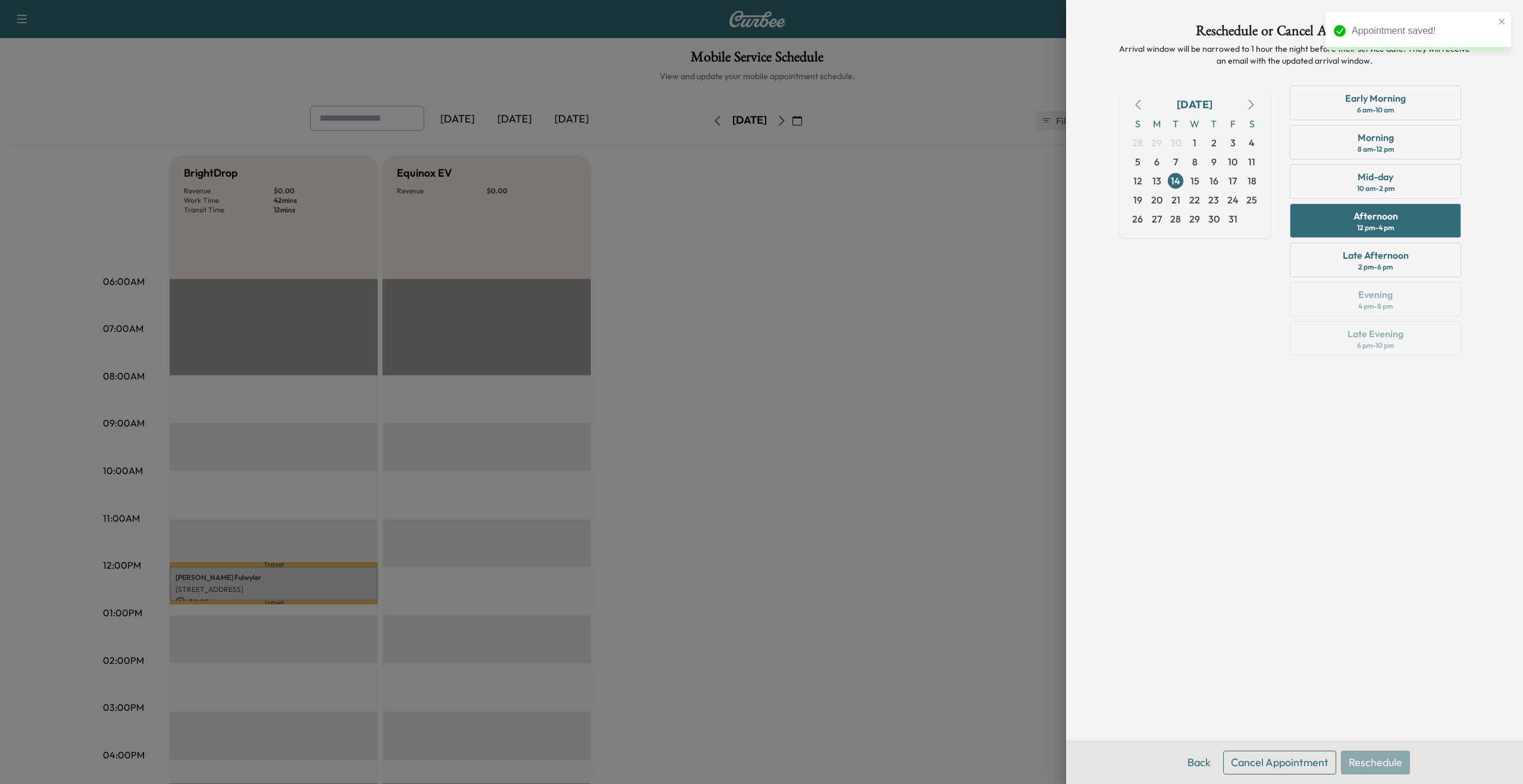
click at [1275, 779] on div "Back Cancel Appointment Reschedule" at bounding box center [1295, 762] width 457 height 43
click at [1278, 771] on button "Cancel Appointment" at bounding box center [1280, 762] width 113 height 24
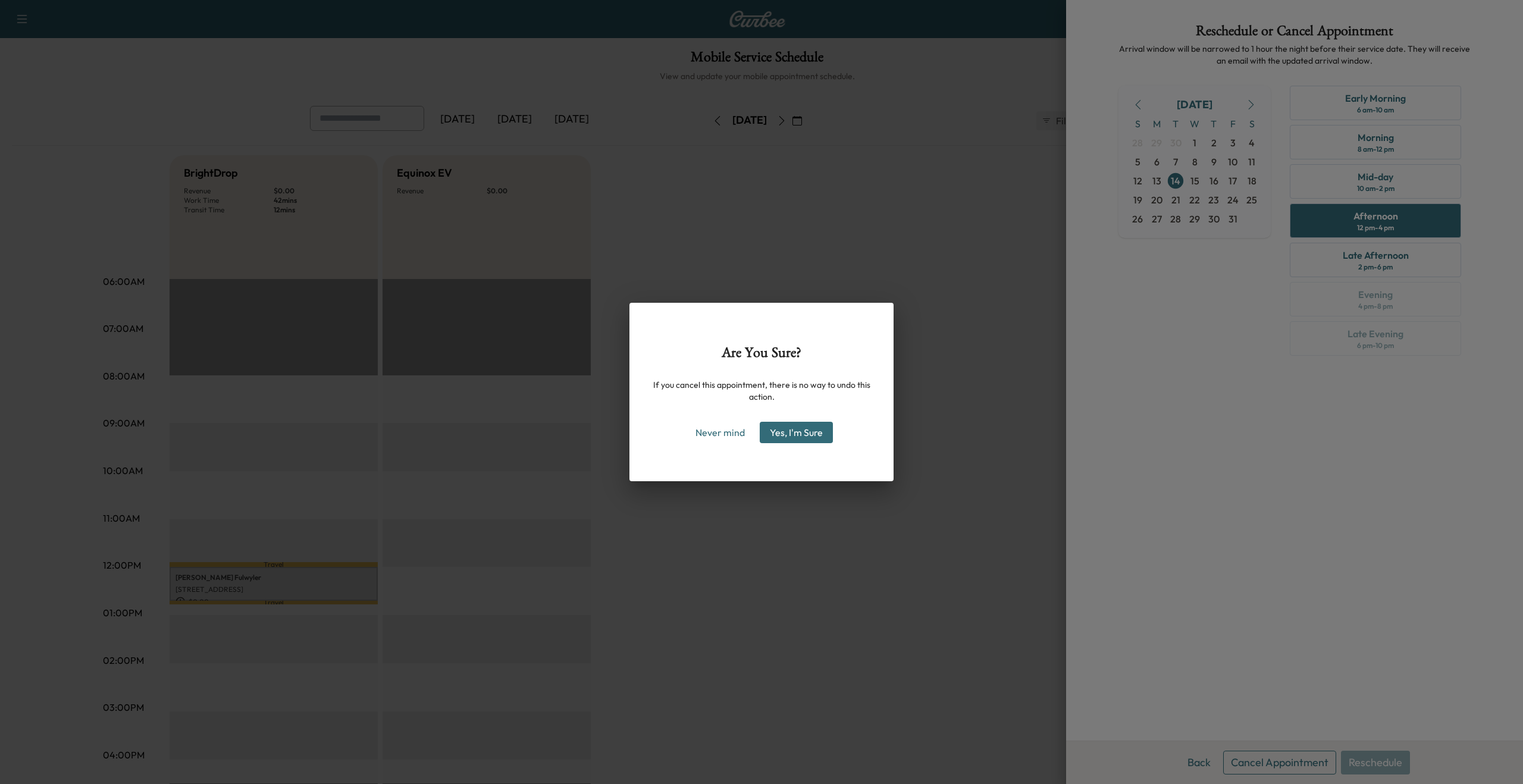
click at [792, 424] on button "Yes, I'm Sure" at bounding box center [796, 432] width 73 height 21
